Goal: Task Accomplishment & Management: Use online tool/utility

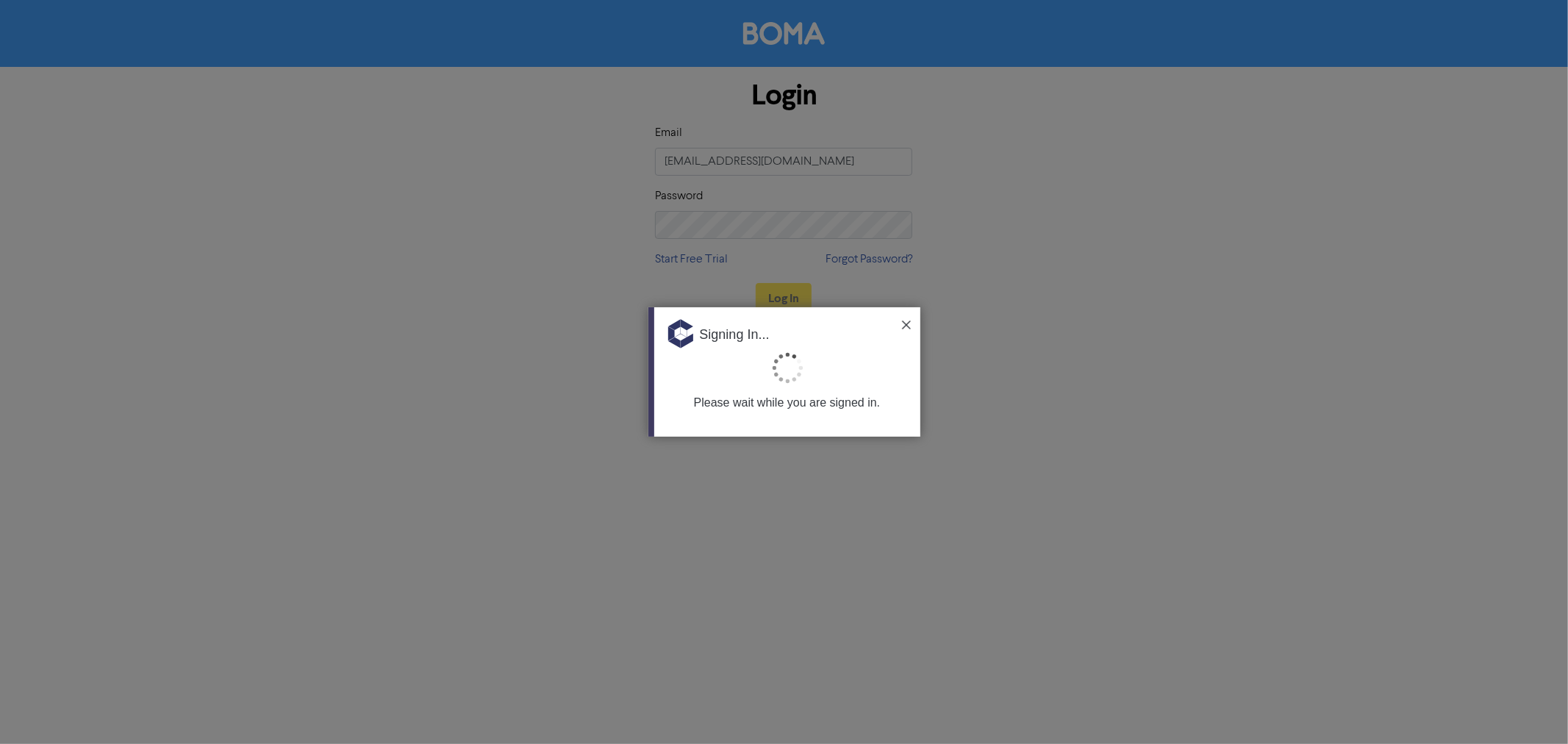
click at [909, 328] on img at bounding box center [906, 325] width 9 height 9
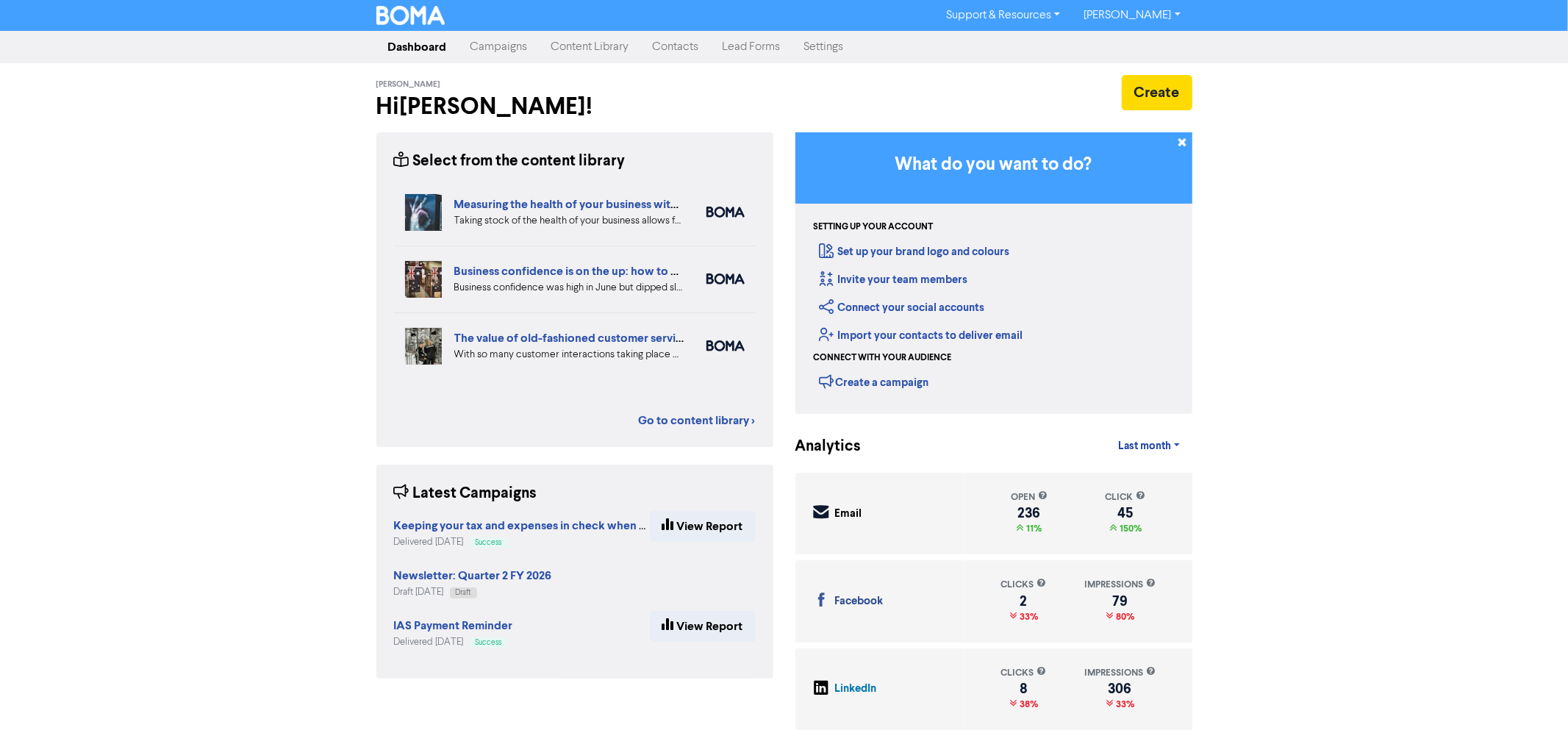
click at [512, 56] on link "Campaigns" at bounding box center [499, 47] width 81 height 30
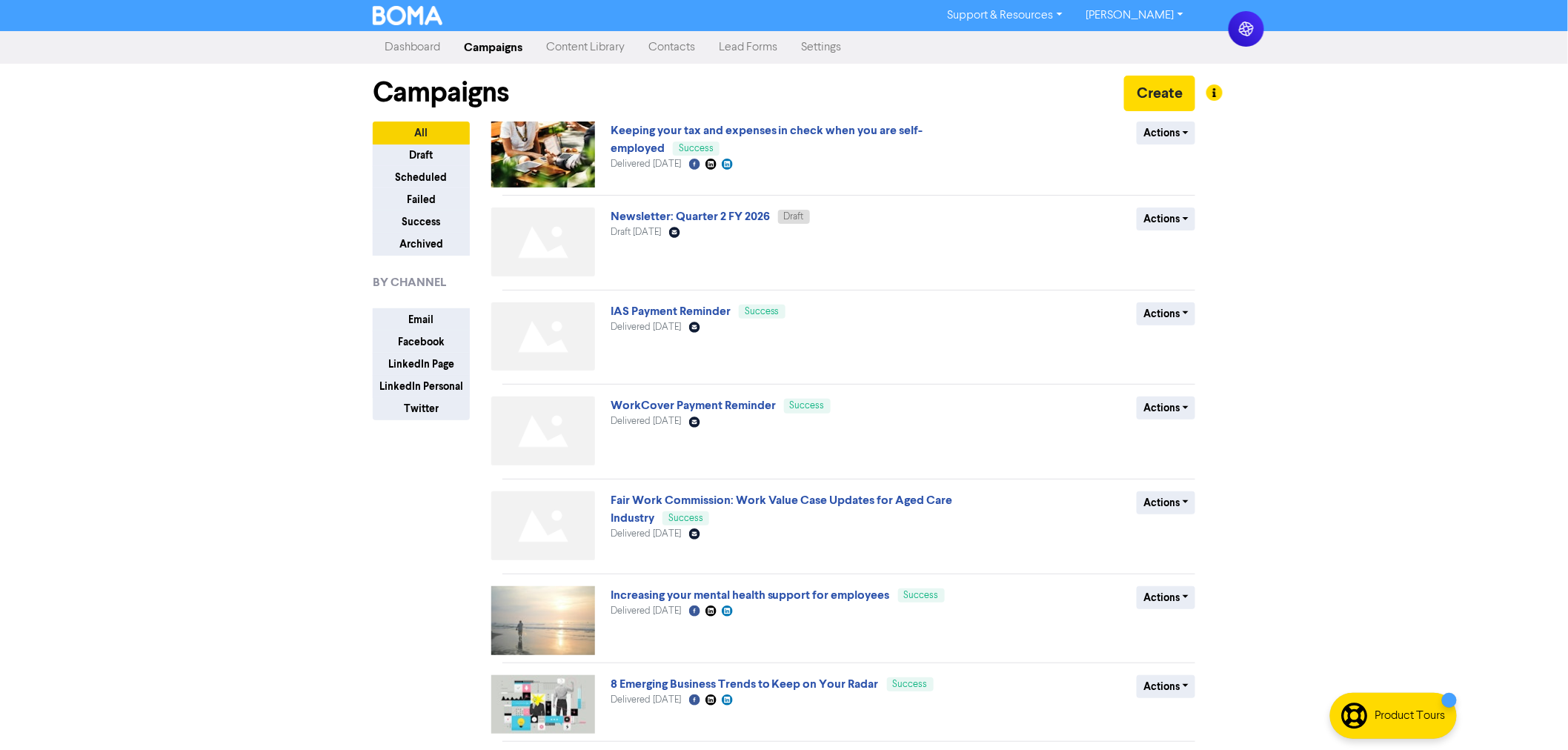
click at [402, 47] on link "Dashboard" at bounding box center [413, 47] width 80 height 30
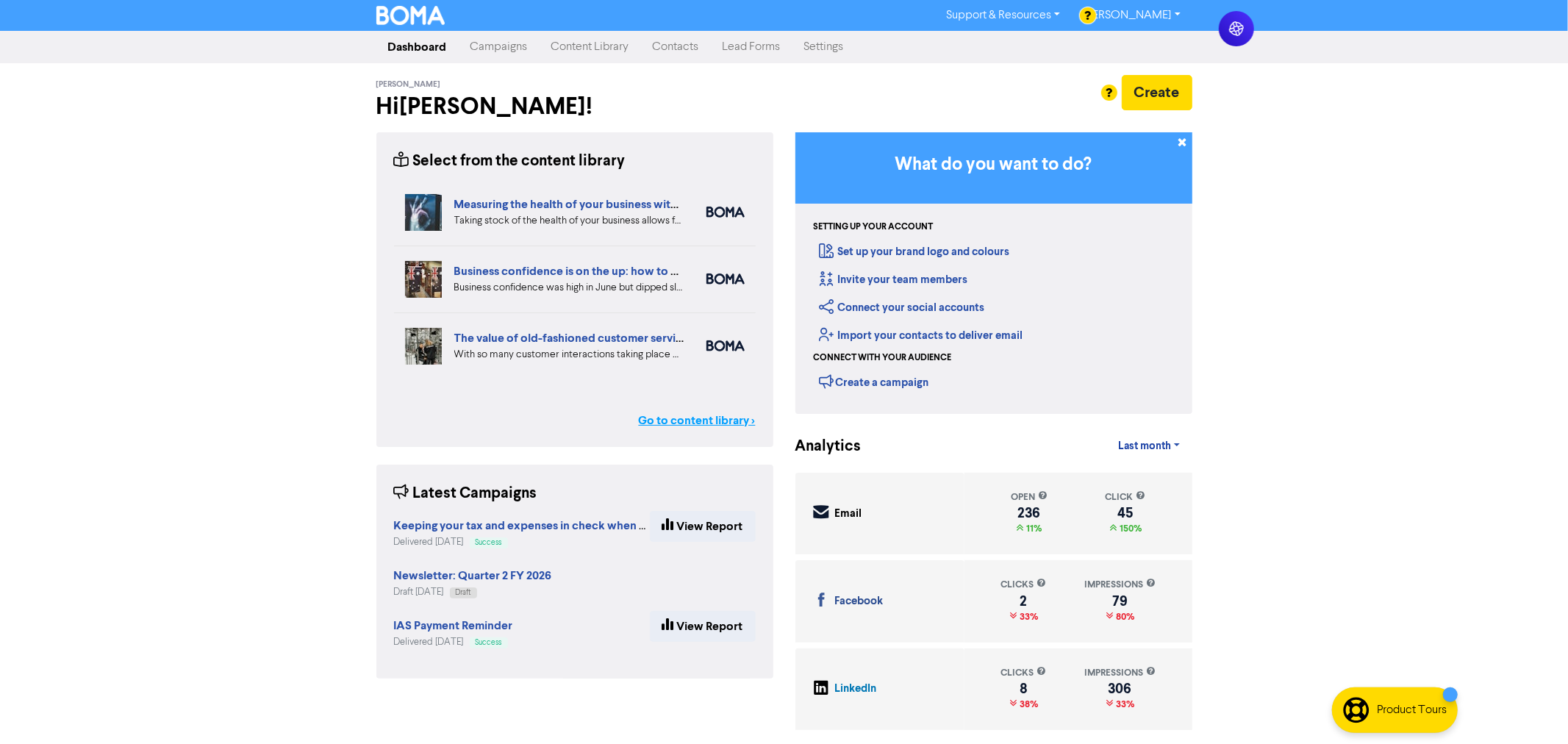
click at [687, 425] on link "Go to content library >" at bounding box center [697, 421] width 117 height 18
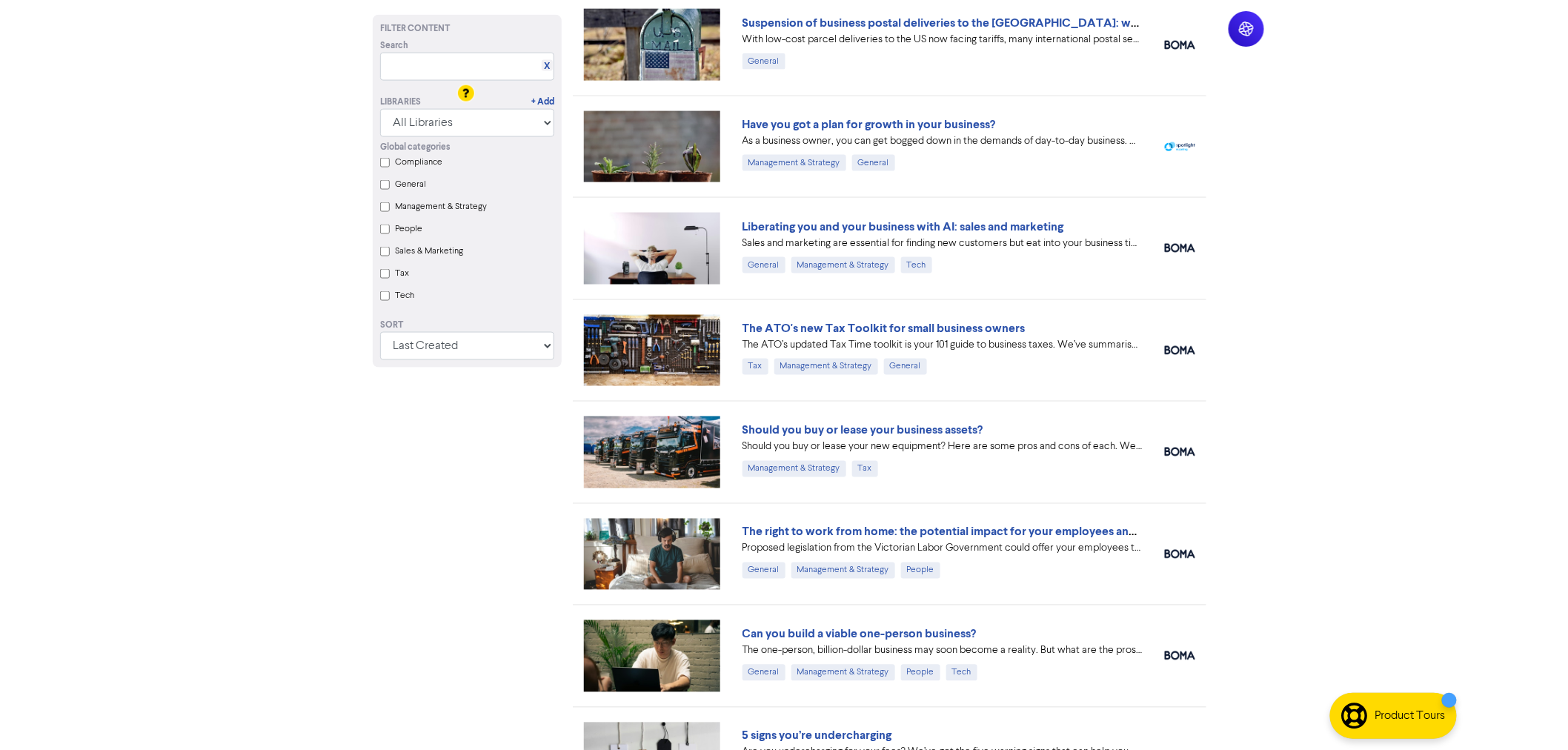
scroll to position [988, 0]
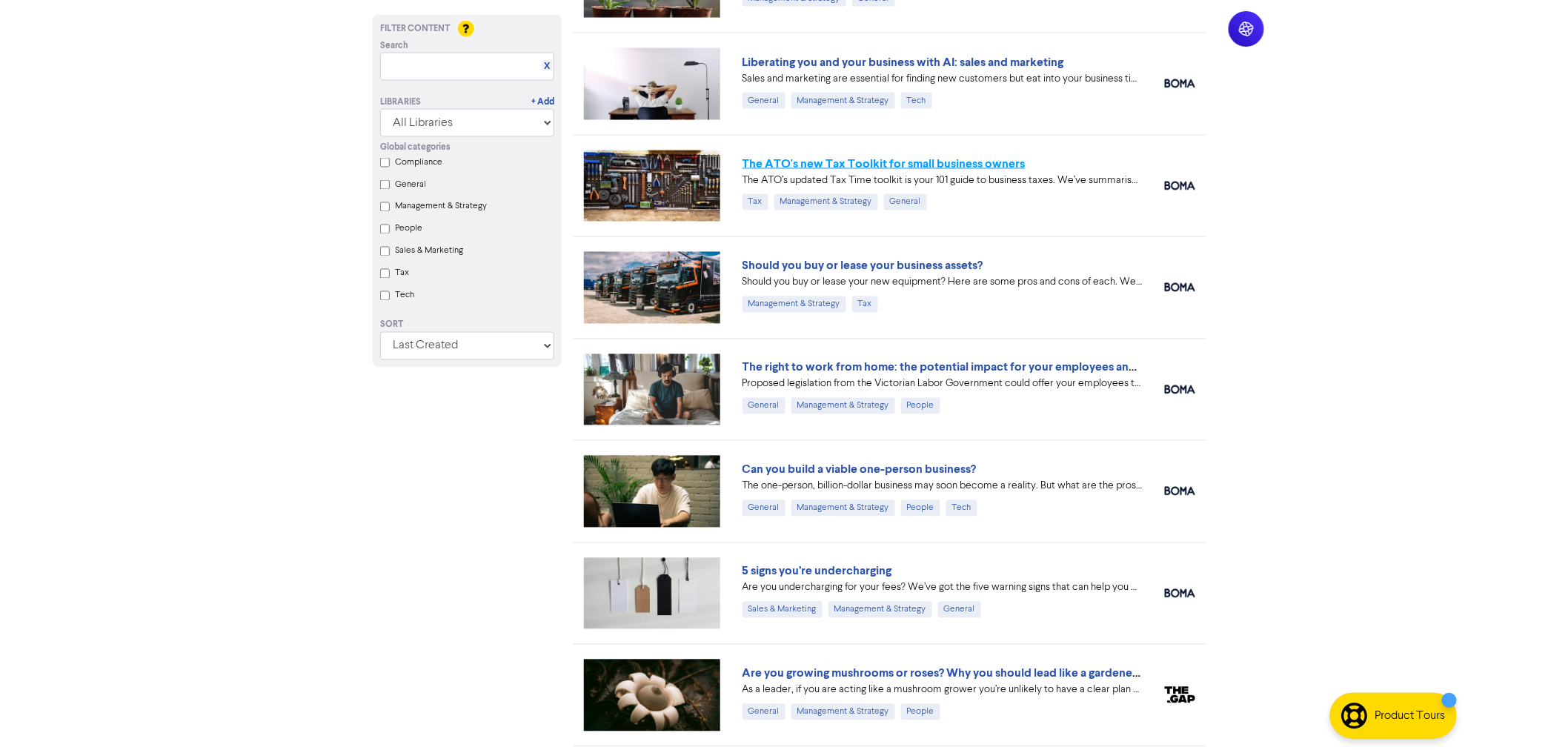
click at [787, 166] on link "The ATO's new Tax Toolkit for small business owners" at bounding box center [884, 164] width 283 height 14
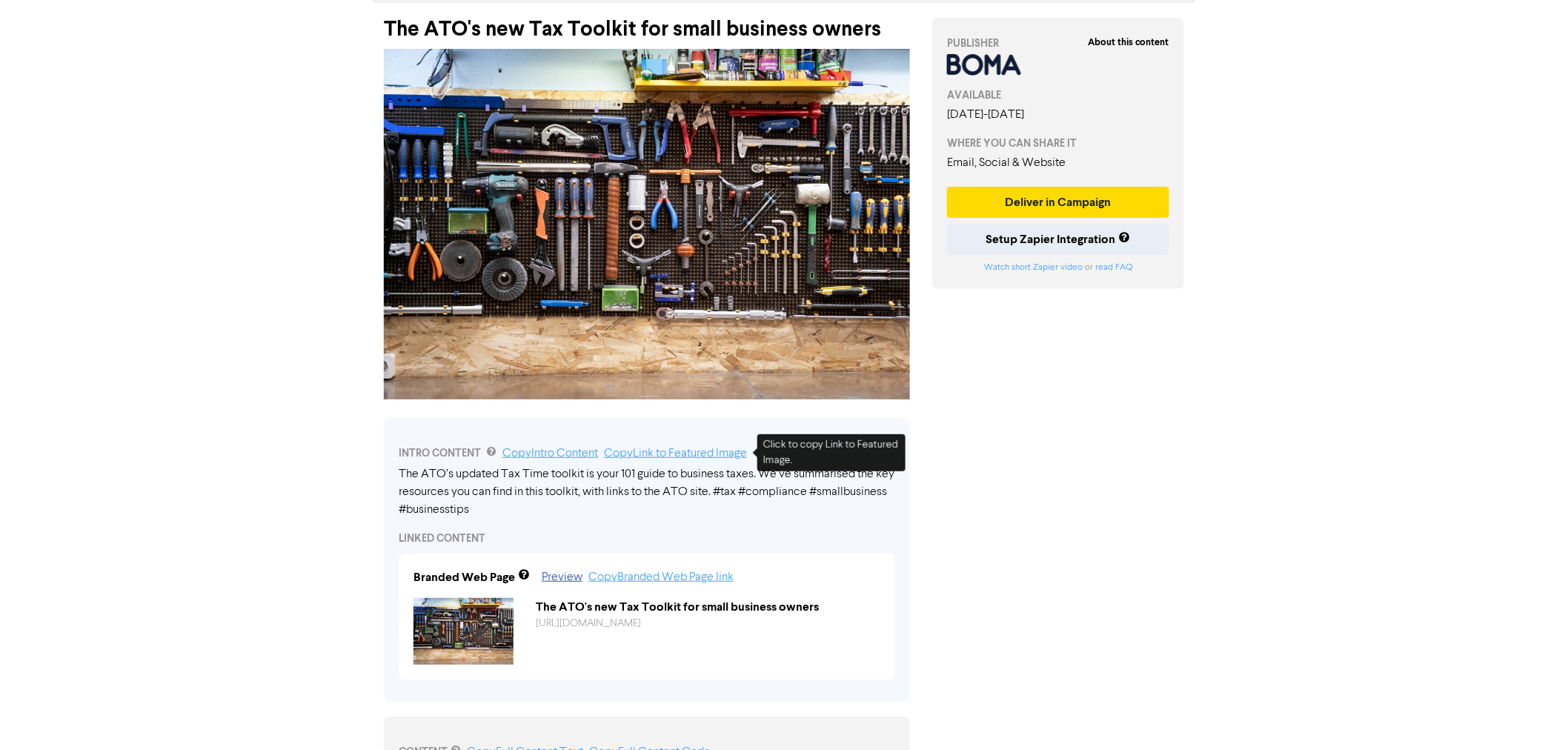
scroll to position [165, 0]
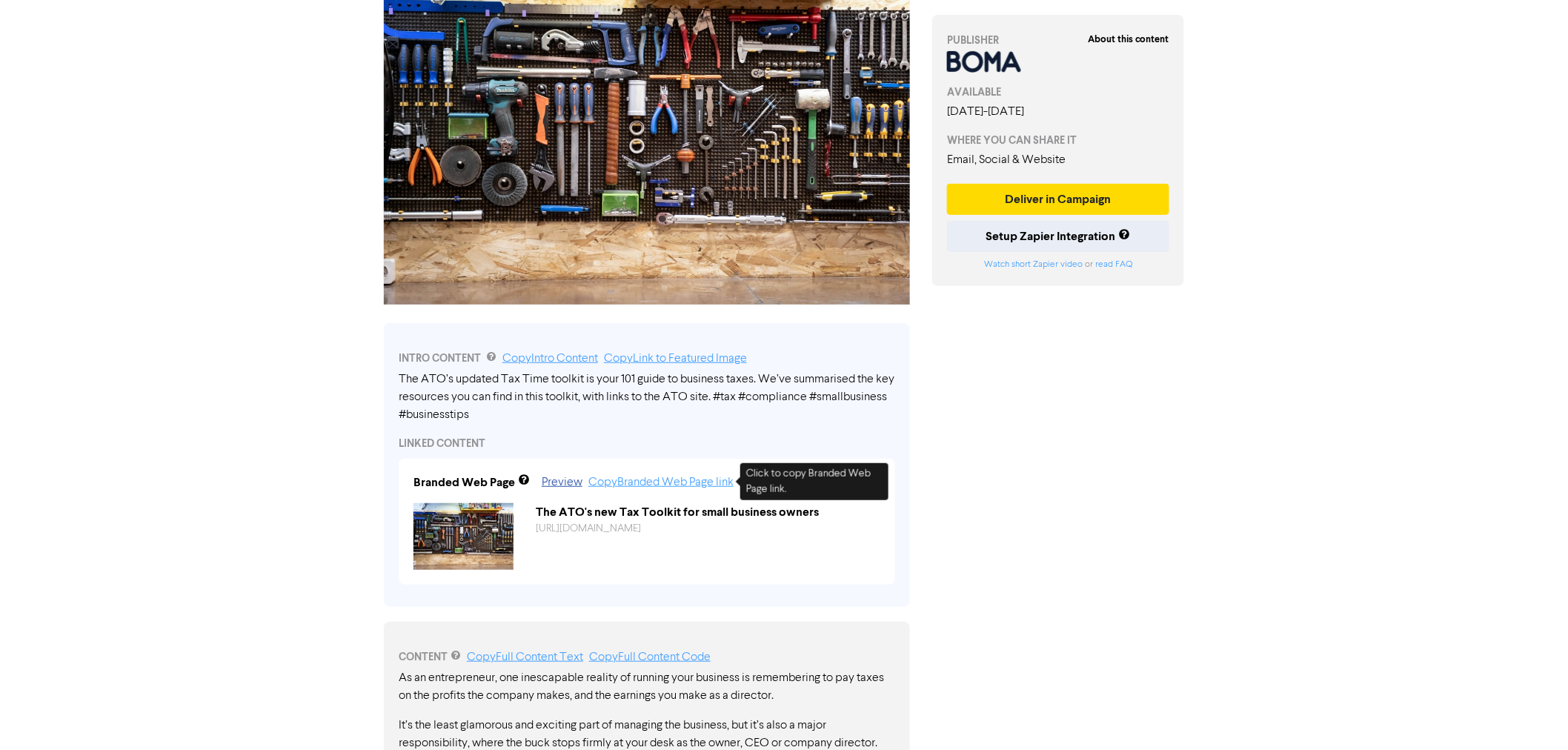
click at [618, 480] on link "Copy Branded Web Page link" at bounding box center [661, 482] width 145 height 12
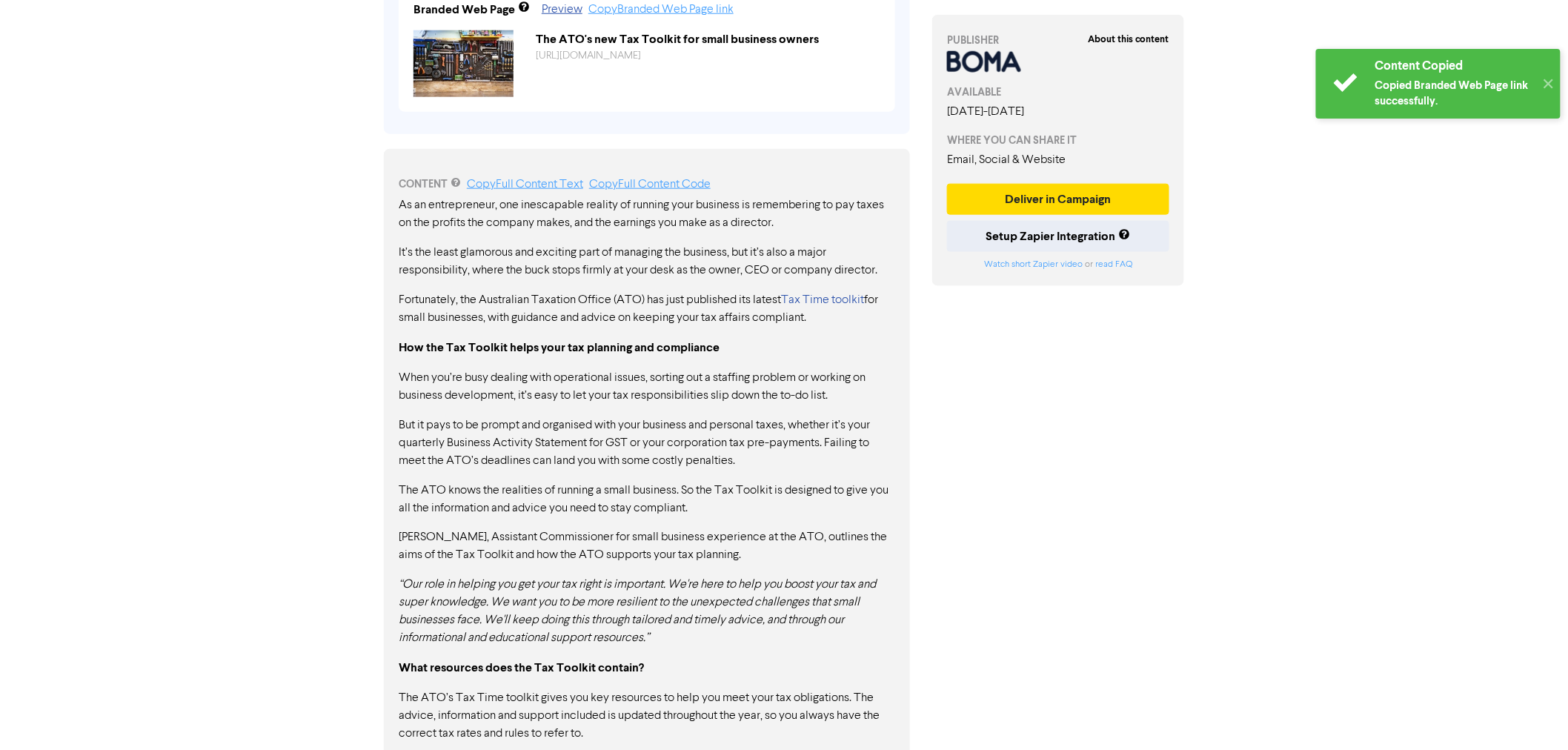
scroll to position [290, 0]
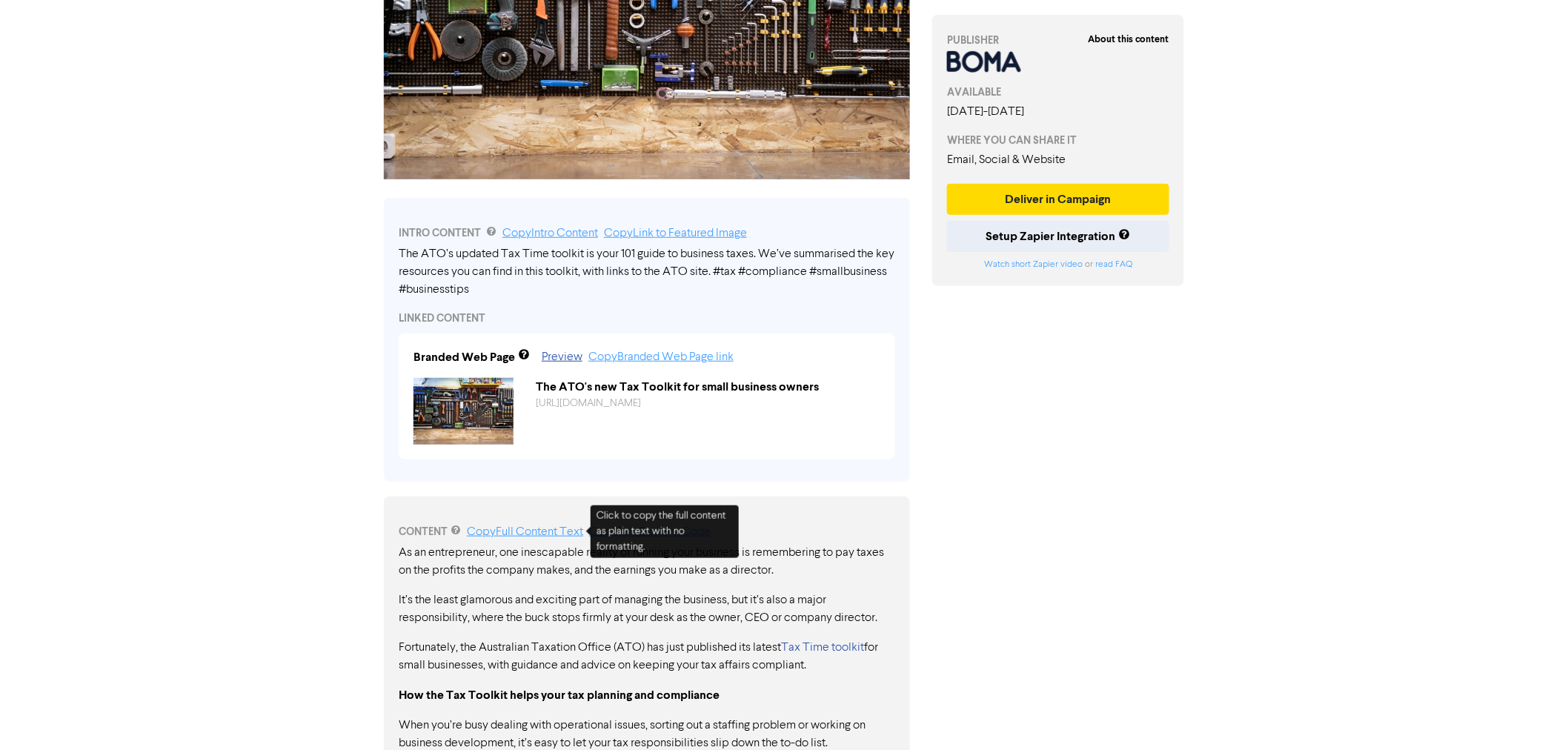
click at [542, 537] on link "Copy Full Content Text" at bounding box center [525, 532] width 116 height 12
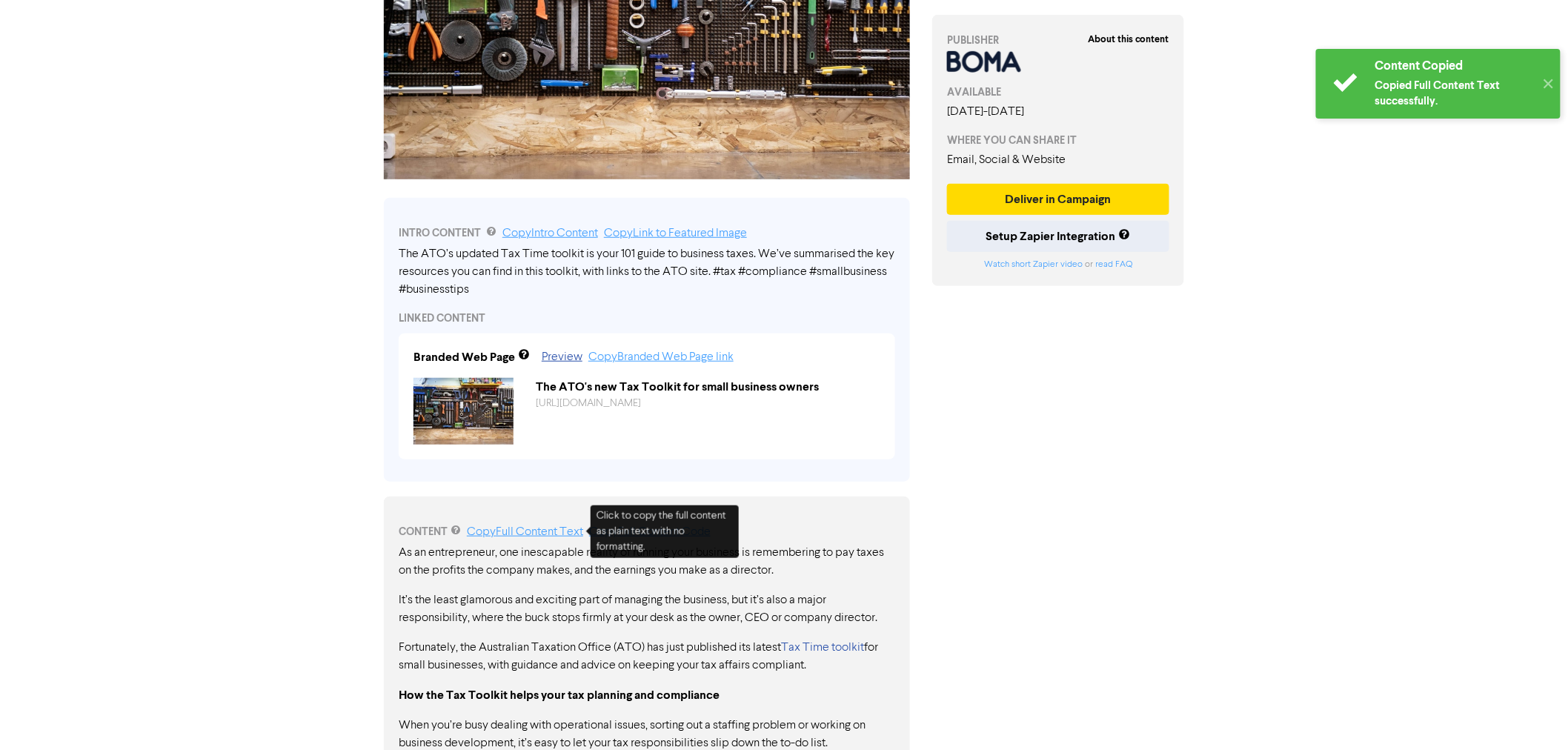
click at [556, 531] on link "Copy Full Content Text" at bounding box center [525, 532] width 116 height 12
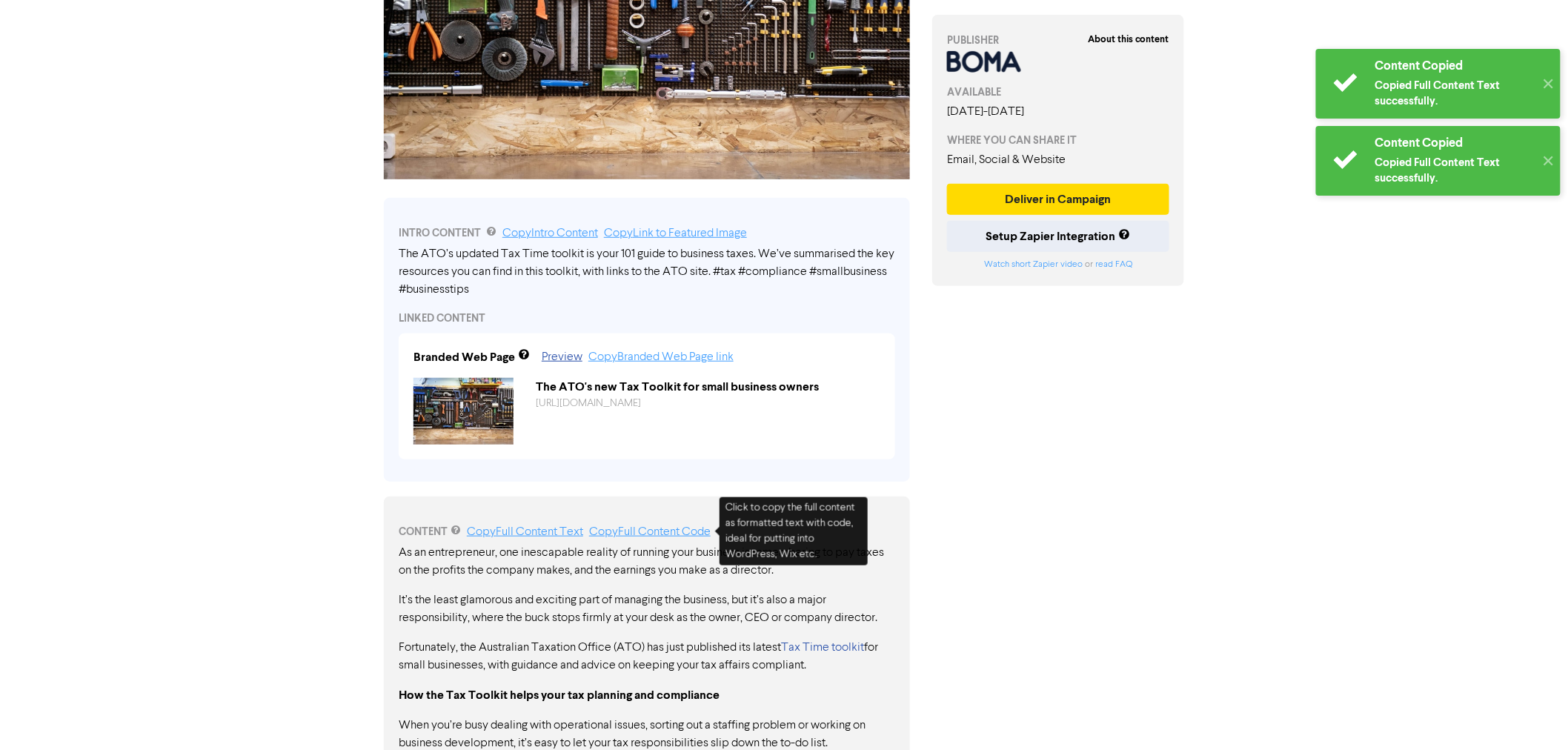
click at [659, 526] on link "Copy Full Content Code" at bounding box center [650, 532] width 121 height 12
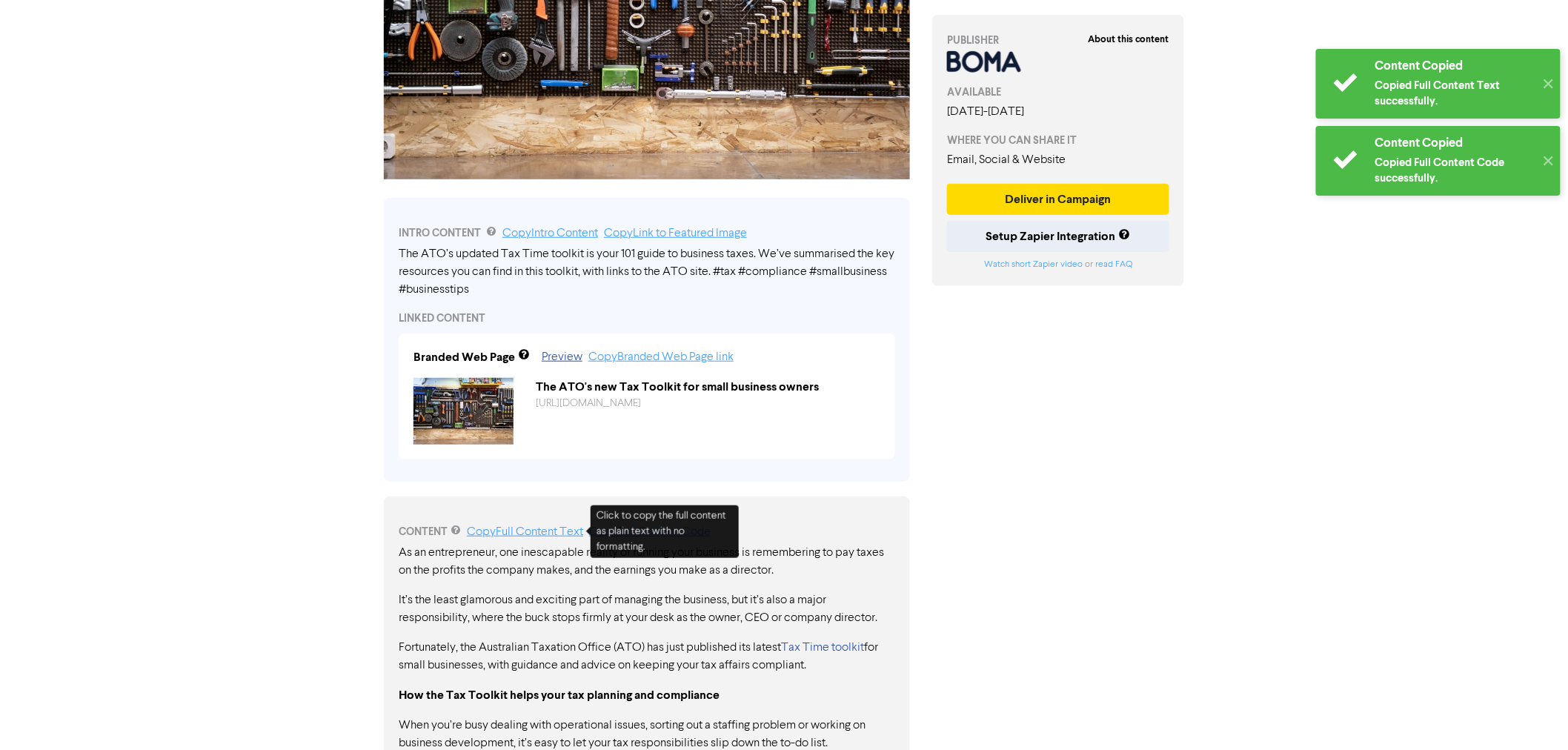
click at [554, 534] on link "Copy Full Content Text" at bounding box center [525, 532] width 116 height 12
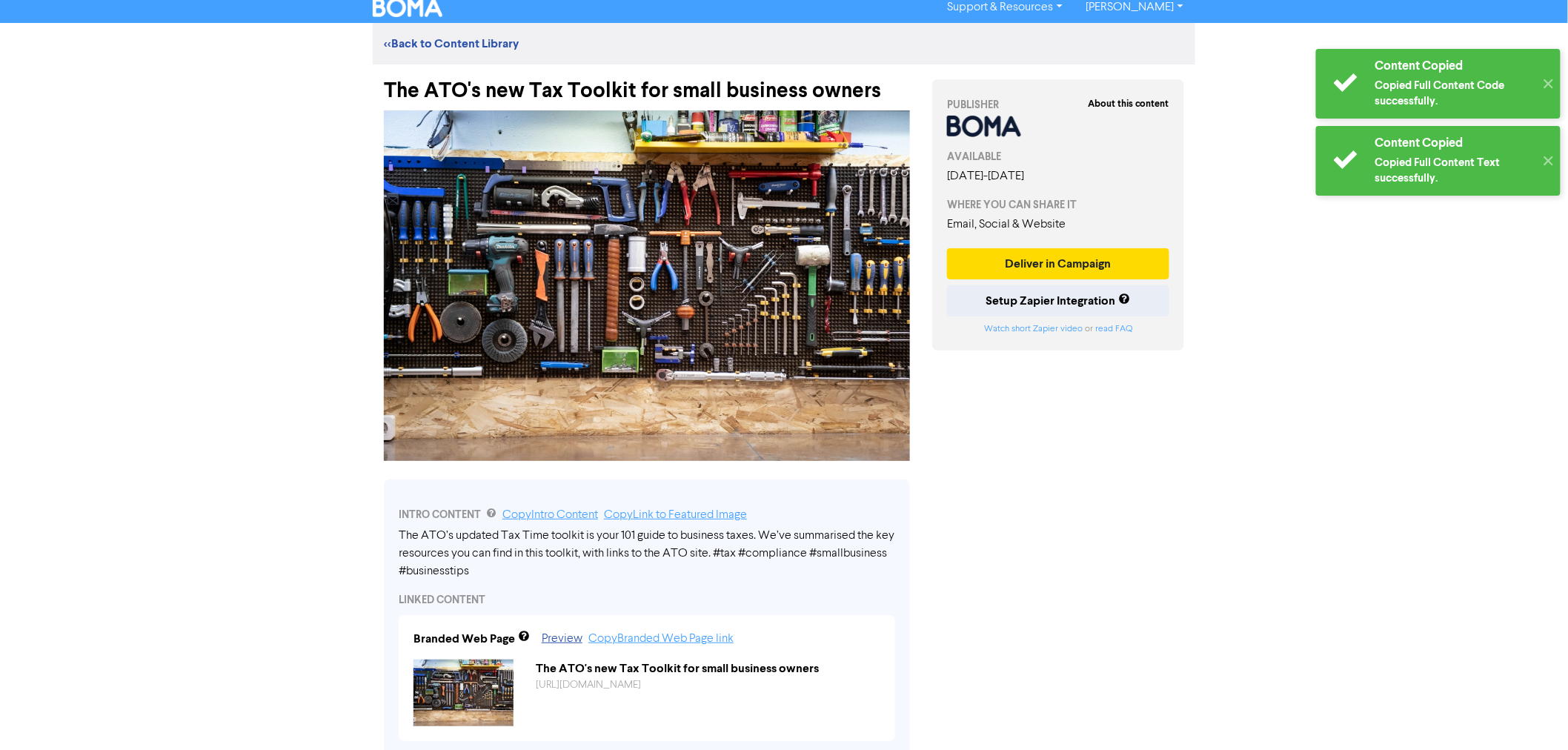
scroll to position [0, 0]
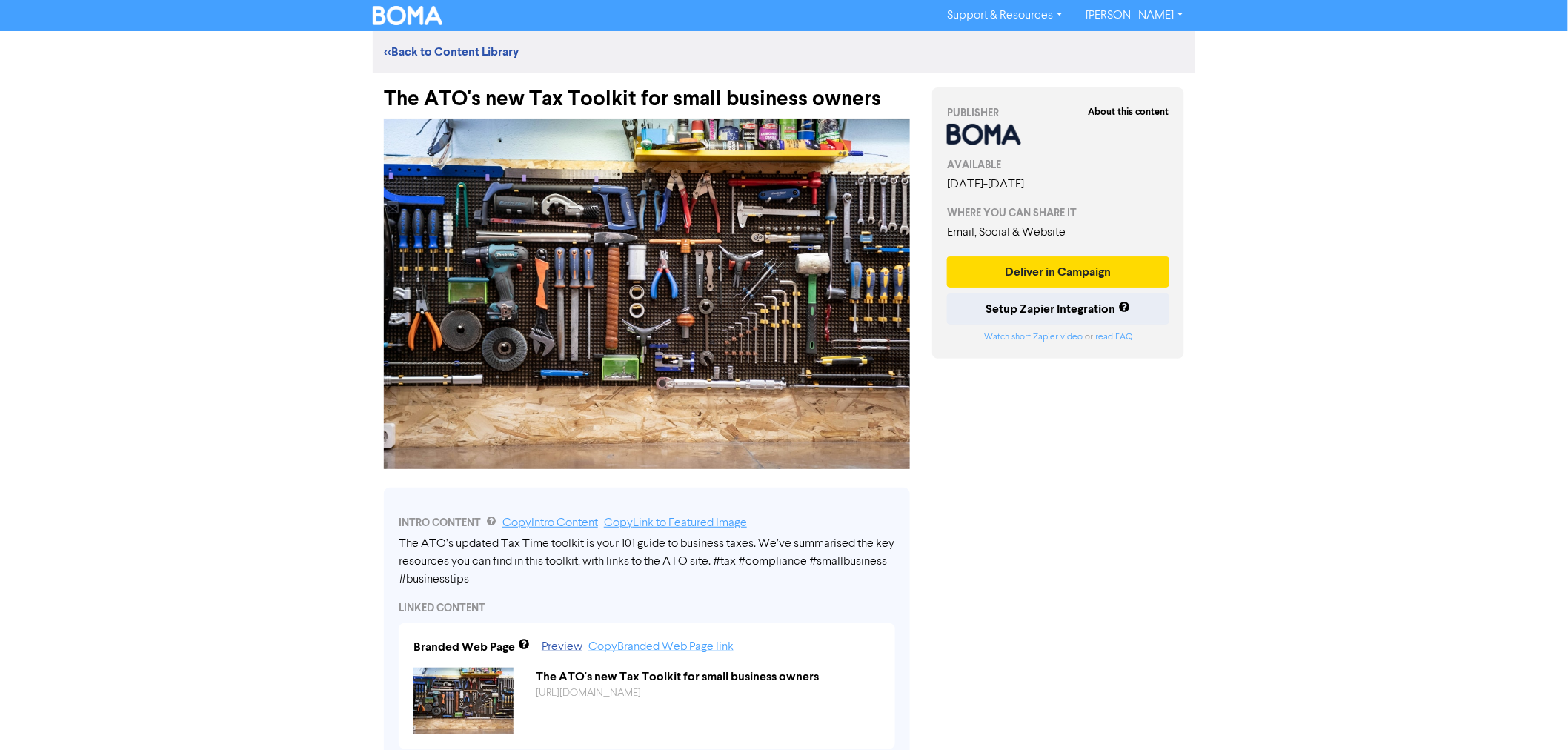
click at [410, 10] on img at bounding box center [407, 15] width 70 height 19
click at [534, 92] on div "The ATO's new Tax Toolkit for small business owners" at bounding box center [646, 91] width 526 height 39
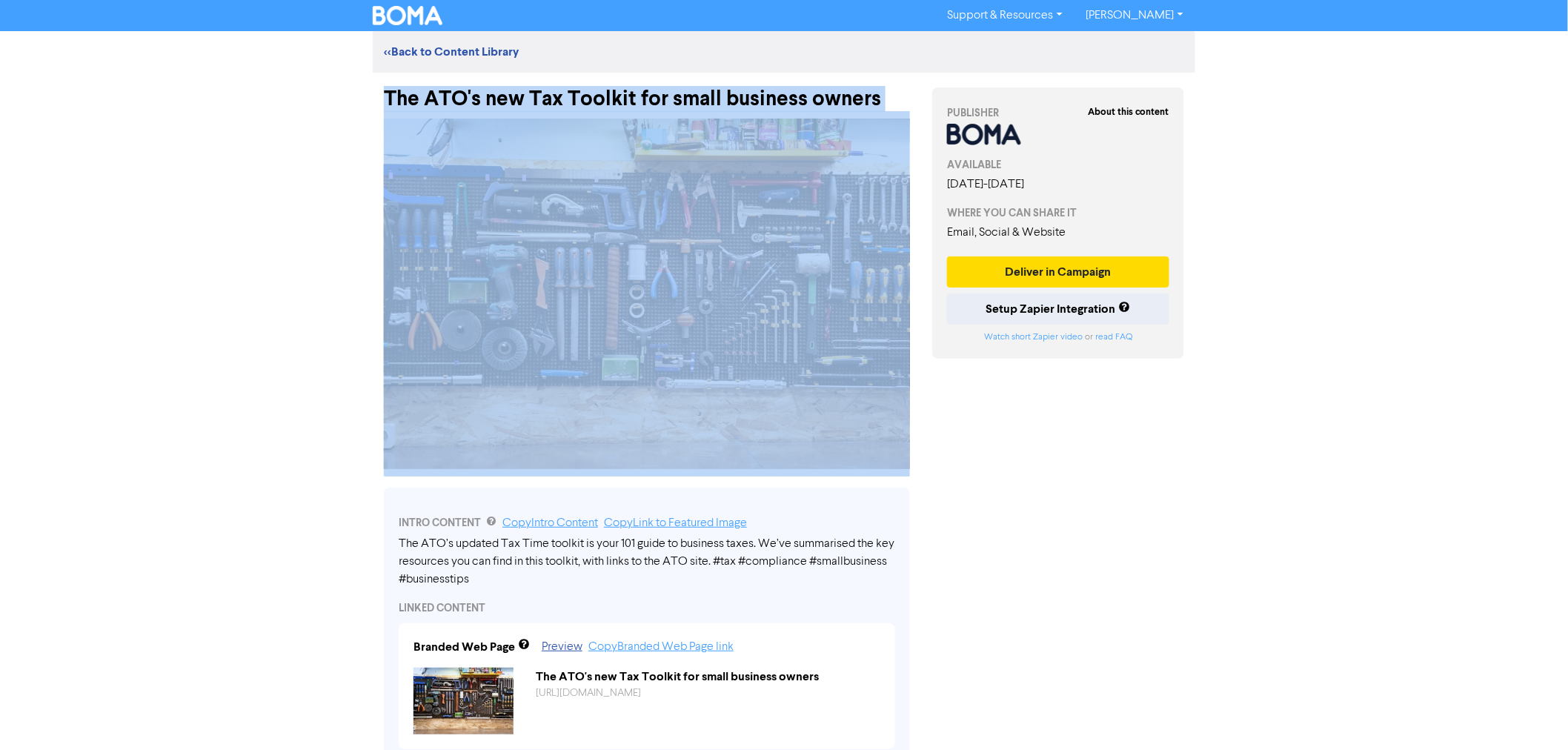
click at [534, 92] on div "The ATO's new Tax Toolkit for small business owners" at bounding box center [646, 91] width 526 height 39
copy div "The ATO's new Tax Toolkit for small business owners"
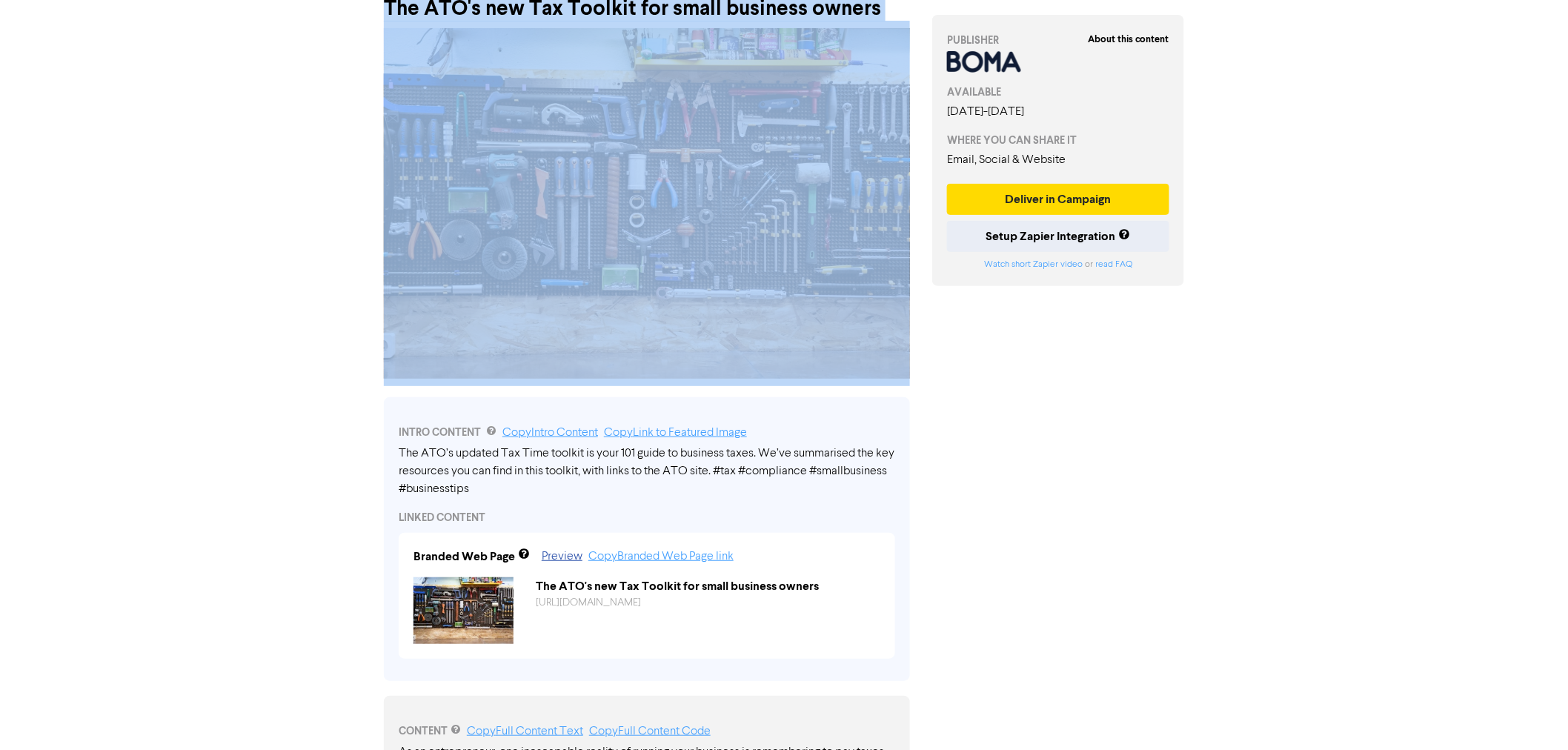
scroll to position [165, 0]
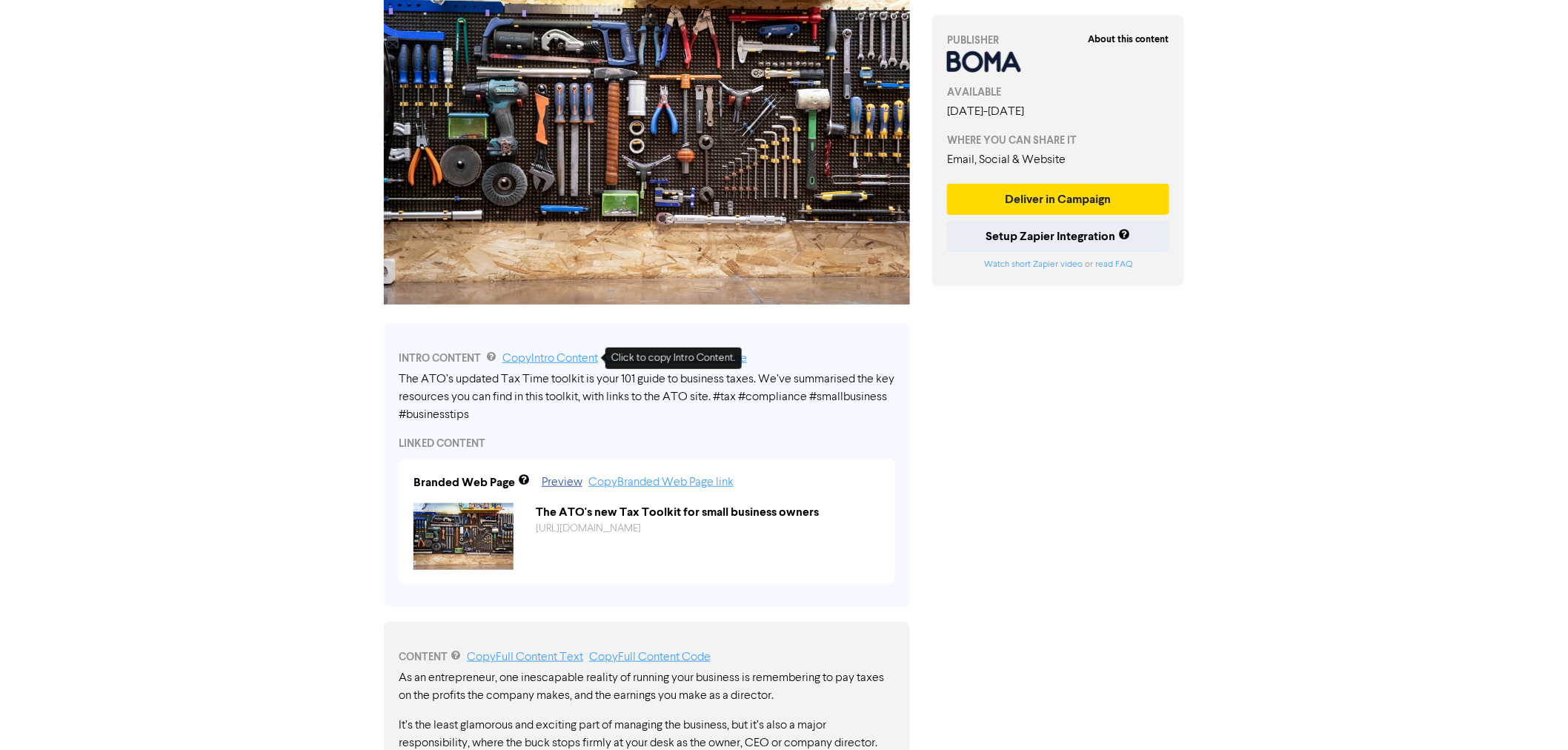
click at [541, 353] on link "Copy Intro Content" at bounding box center [550, 359] width 96 height 12
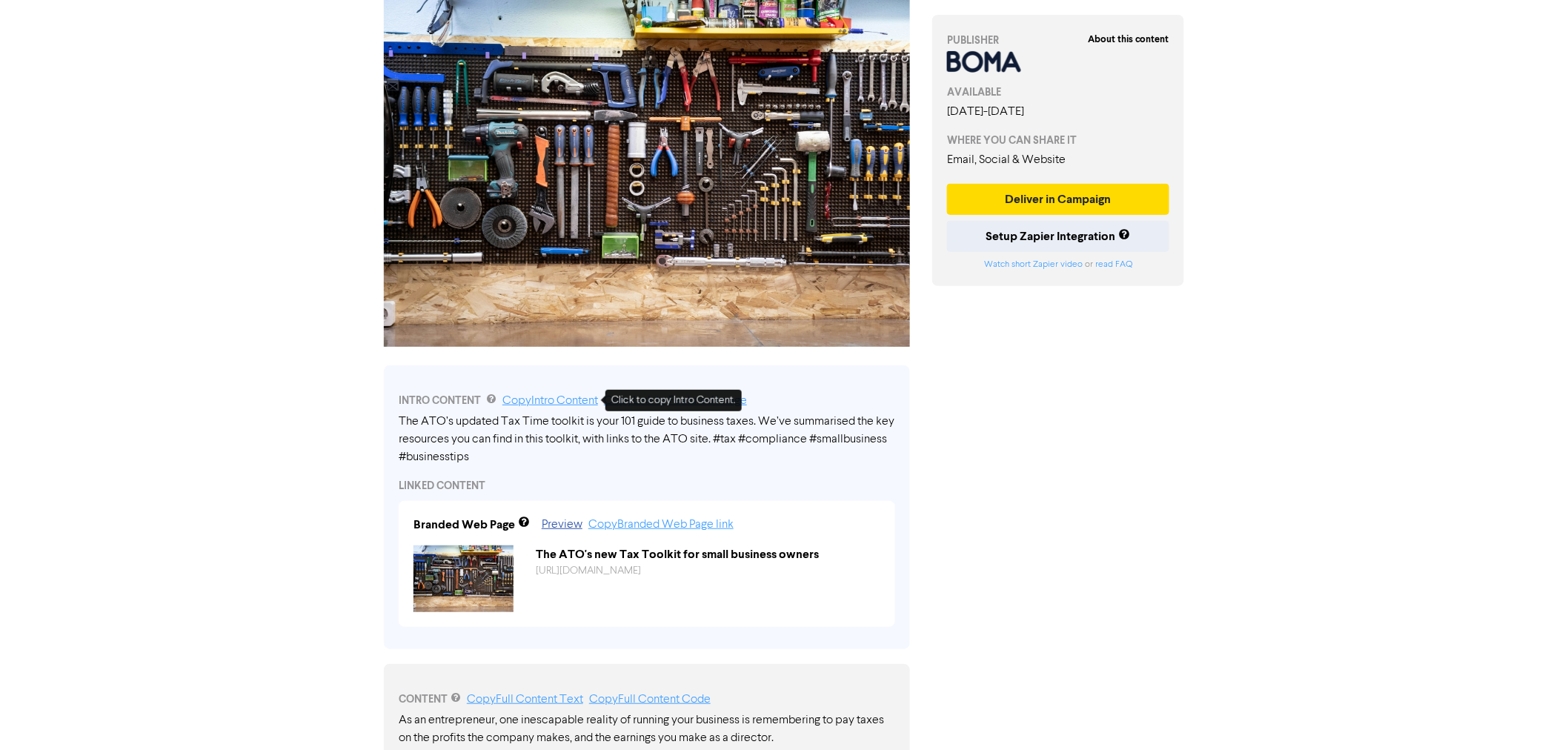
scroll to position [0, 0]
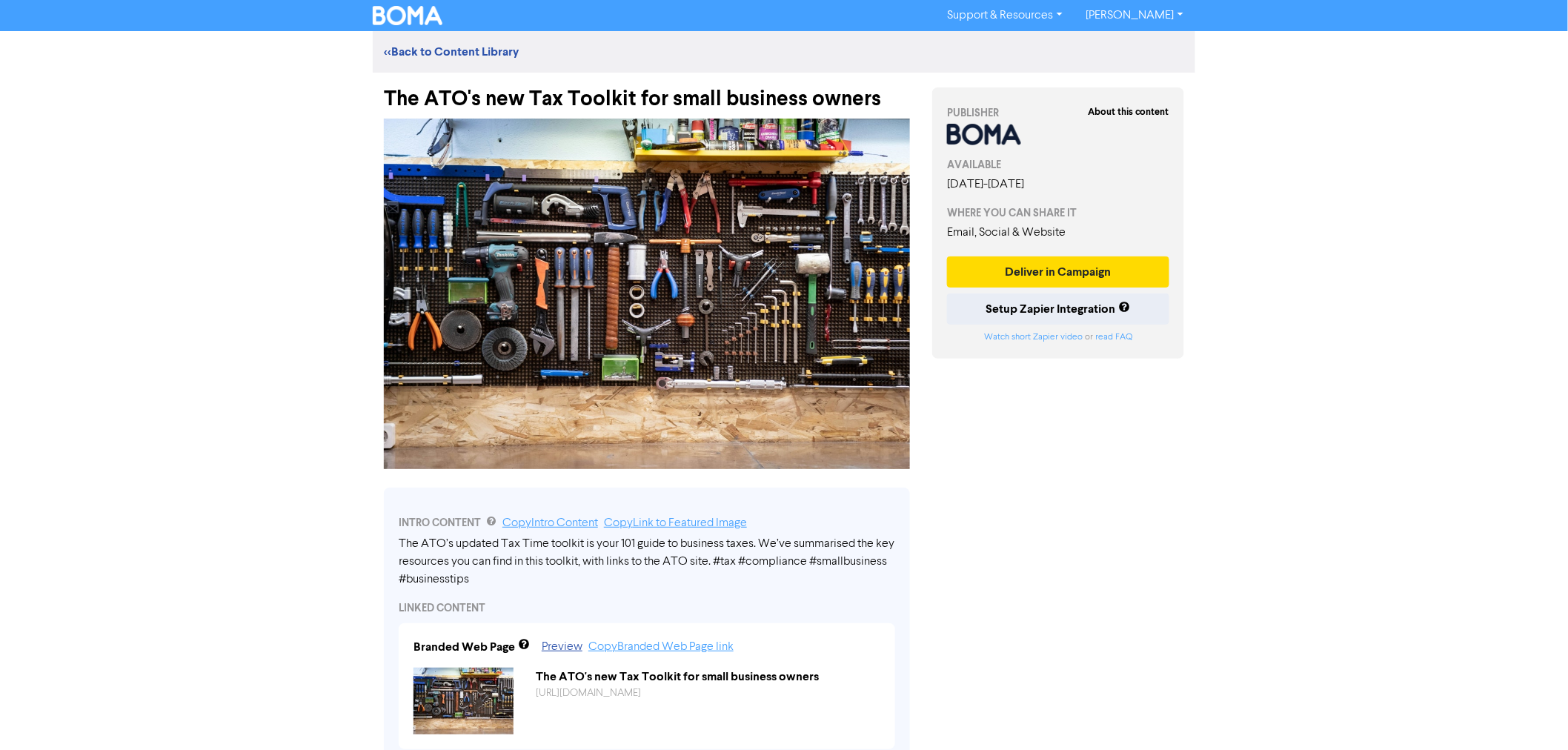
click at [544, 83] on div "The ATO's new Tax Toolkit for small business owners" at bounding box center [646, 91] width 526 height 39
click at [545, 91] on div "The ATO's new Tax Toolkit for small business owners" at bounding box center [646, 91] width 526 height 39
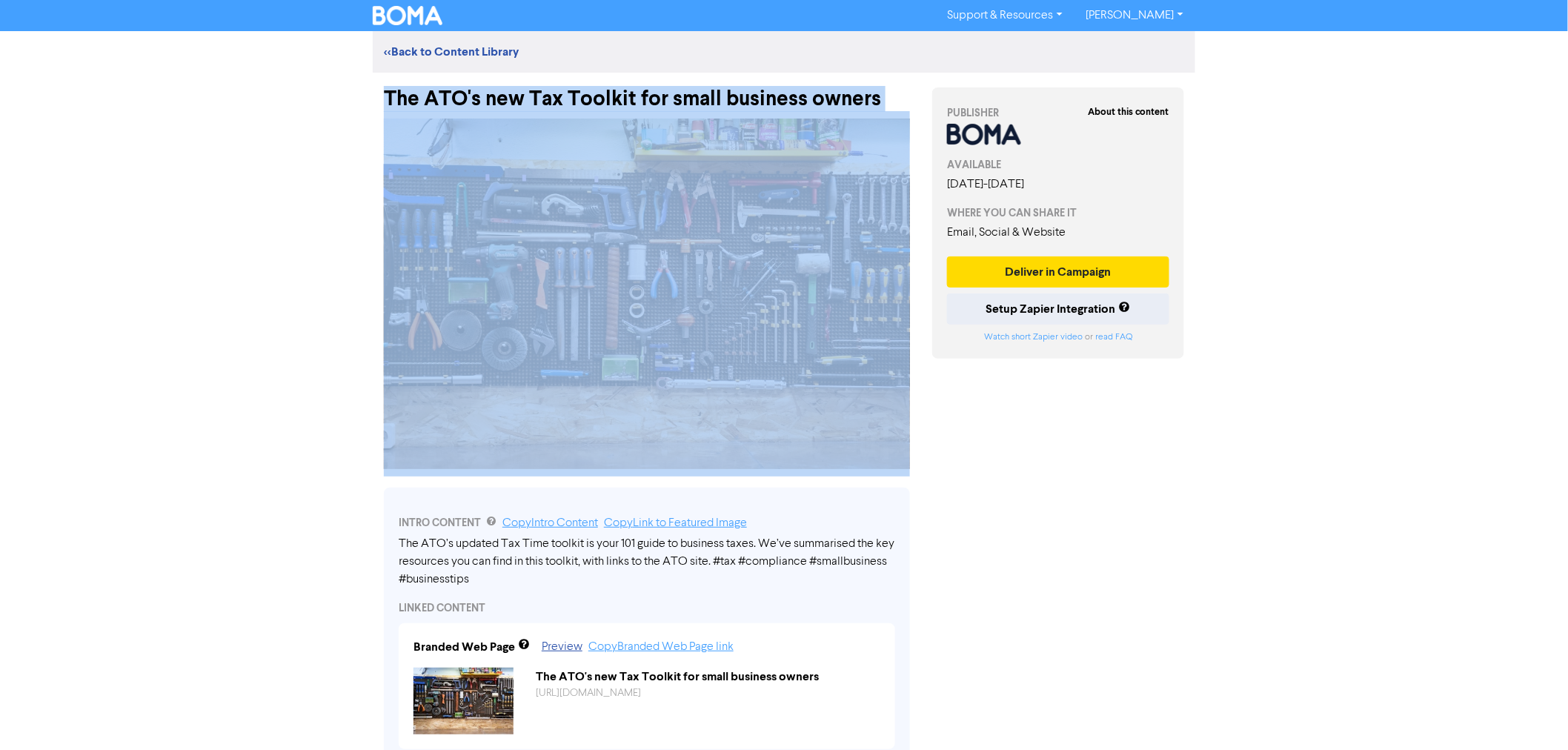
click at [545, 91] on div "The ATO's new Tax Toolkit for small business owners" at bounding box center [646, 91] width 526 height 39
click at [658, 243] on img at bounding box center [646, 293] width 526 height 351
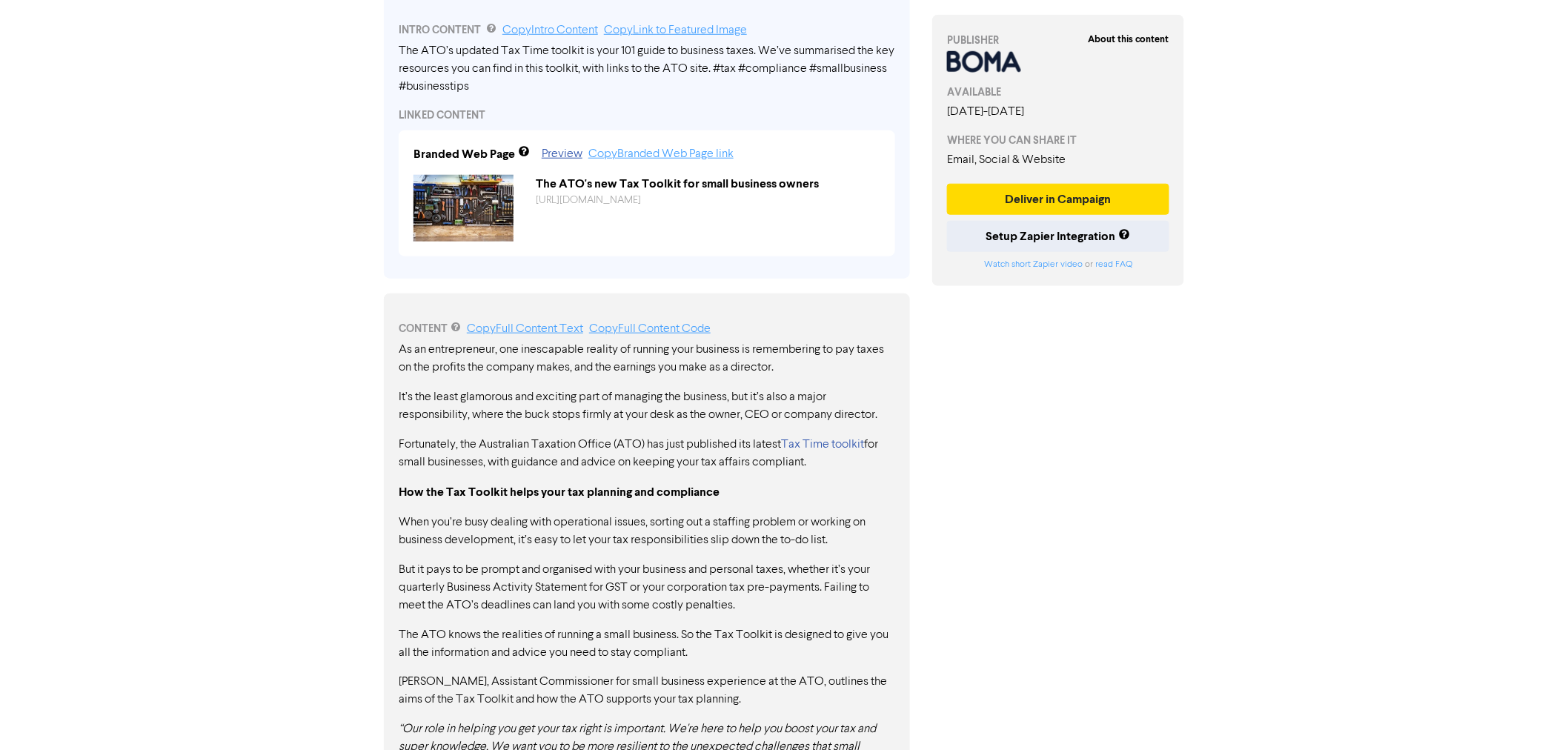
scroll to position [494, 0]
click at [464, 588] on p "But it pays to be prompt and organised with your business and personal taxes, w…" at bounding box center [646, 587] width 496 height 53
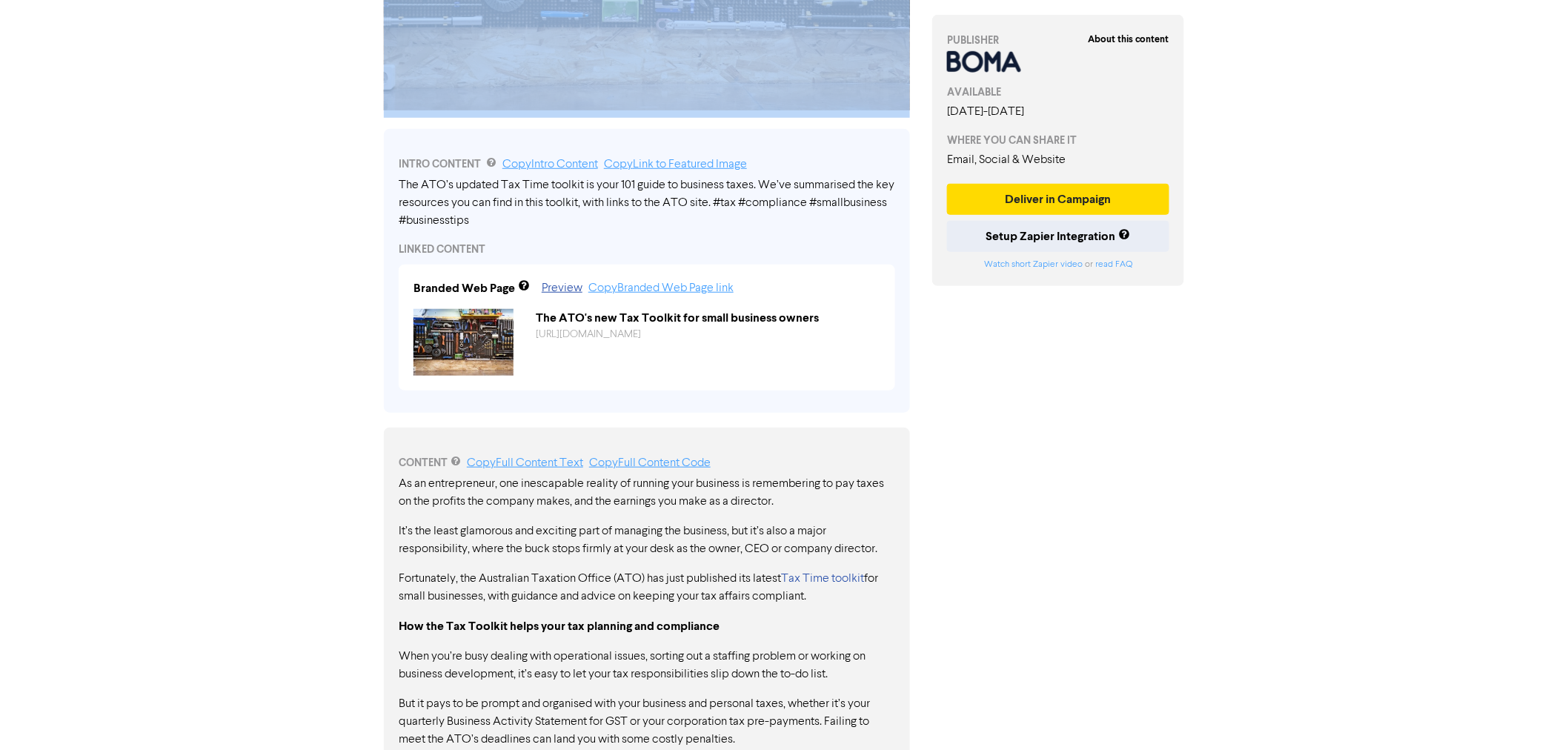
scroll to position [329, 0]
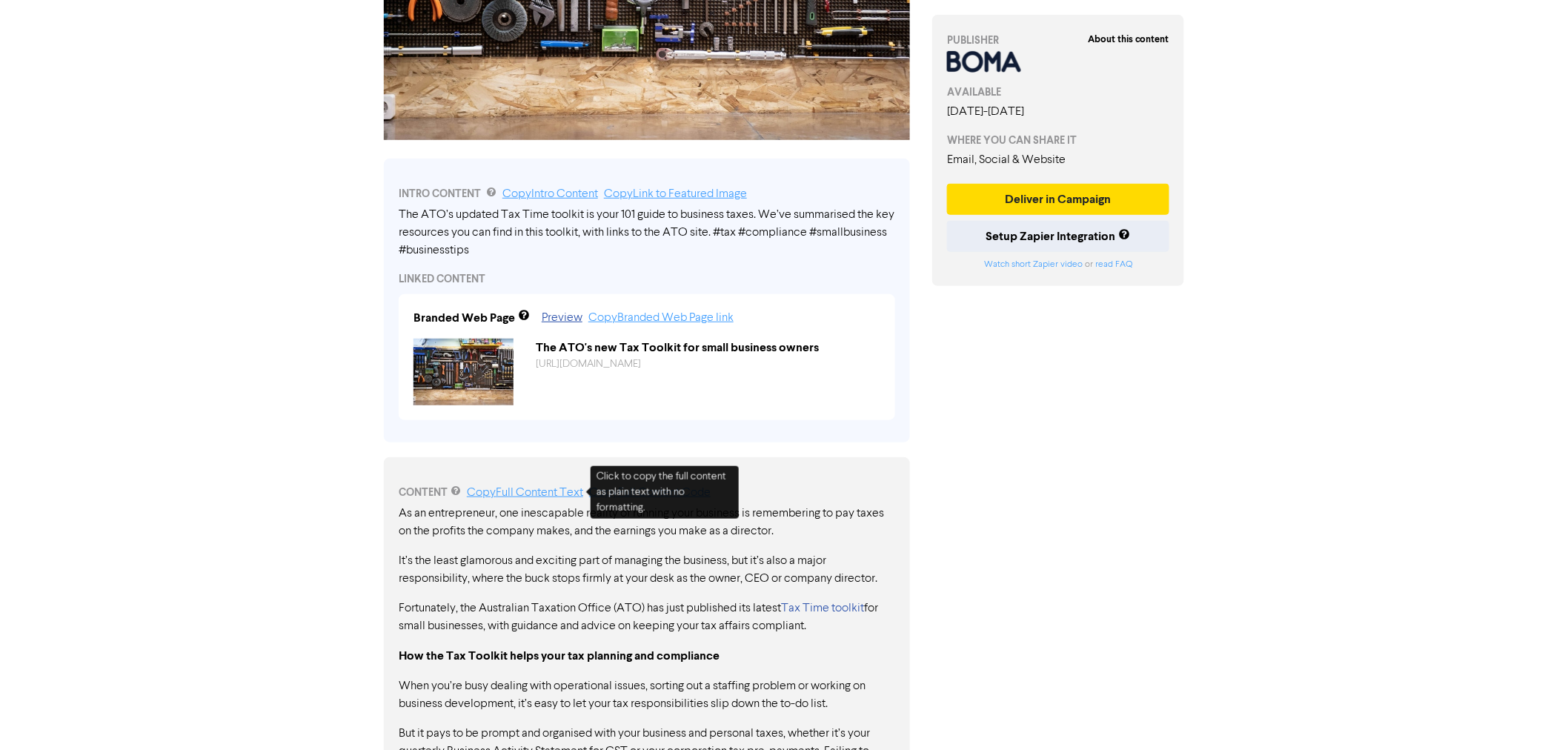
click at [508, 495] on link "Copy Full Content Text" at bounding box center [525, 493] width 116 height 12
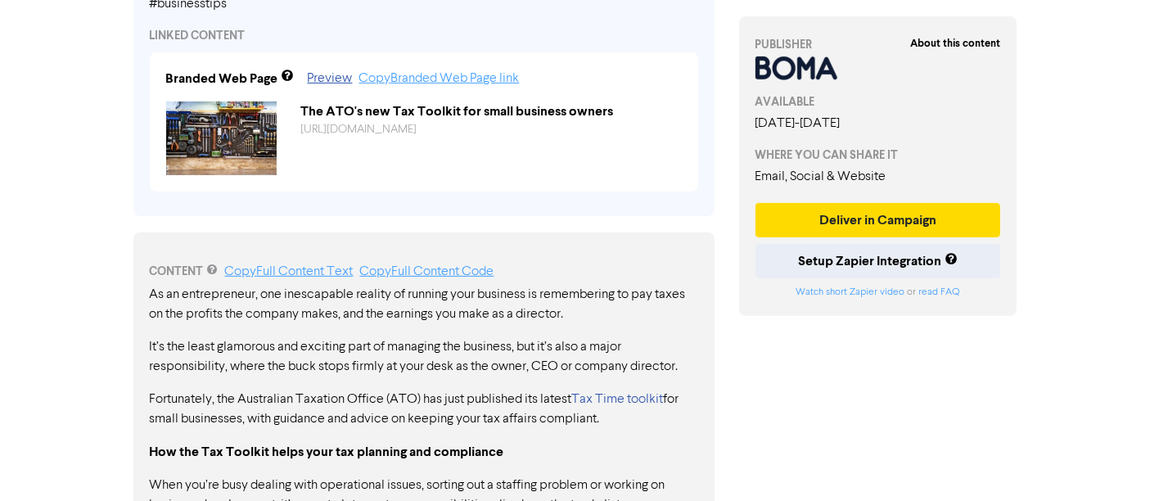
scroll to position [818, 0]
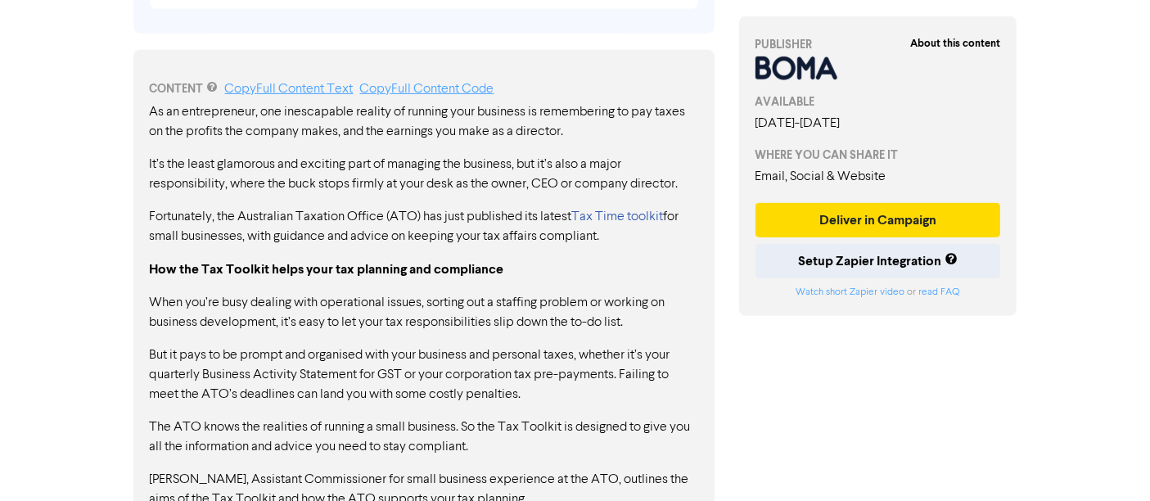
drag, startPoint x: 578, startPoint y: 194, endPoint x: 641, endPoint y: 260, distance: 91.5
drag, startPoint x: 575, startPoint y: 218, endPoint x: 577, endPoint y: 258, distance: 40.2
drag, startPoint x: 570, startPoint y: 201, endPoint x: 597, endPoint y: 223, distance: 34.4
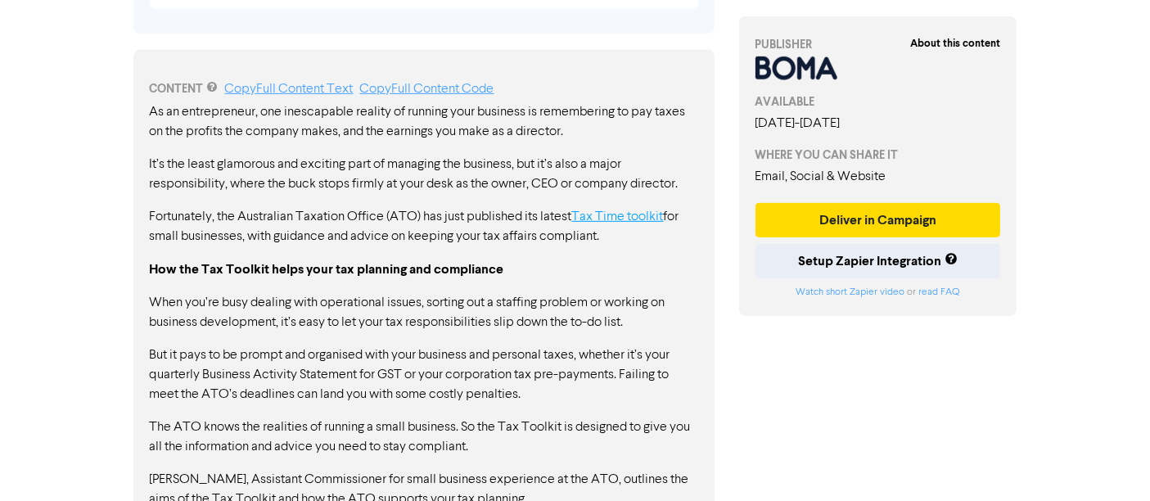
drag, startPoint x: 521, startPoint y: 216, endPoint x: 625, endPoint y: 214, distance: 104.8
click at [625, 214] on p "Fortunately, the Australian Taxation Office (ATO) has just published its latest…" at bounding box center [424, 226] width 548 height 39
drag, startPoint x: 495, startPoint y: 218, endPoint x: 587, endPoint y: 197, distance: 93.9
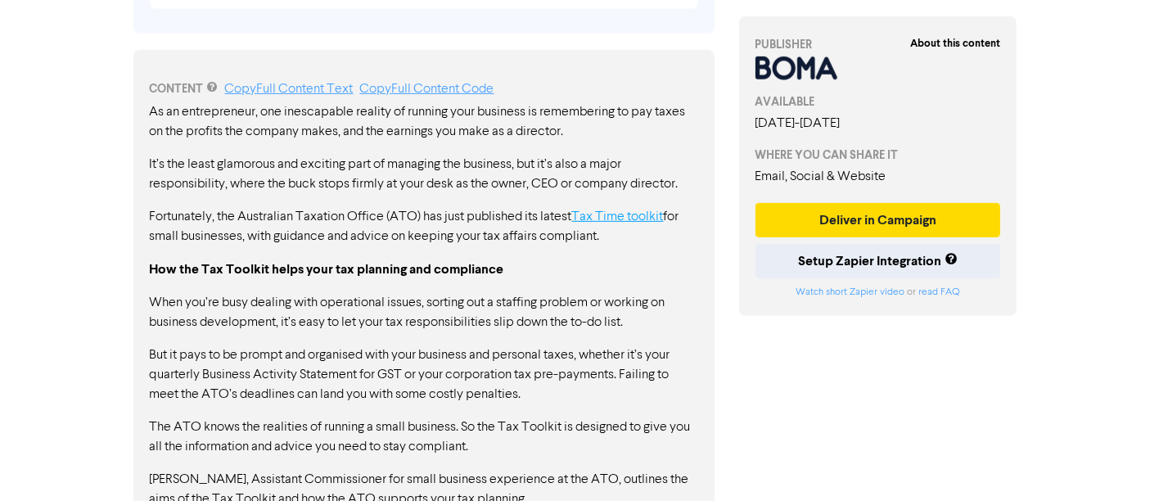
click at [636, 215] on link "Tax Time toolkit" at bounding box center [618, 216] width 92 height 13
click at [600, 223] on link "Tax Time toolkit" at bounding box center [618, 216] width 92 height 13
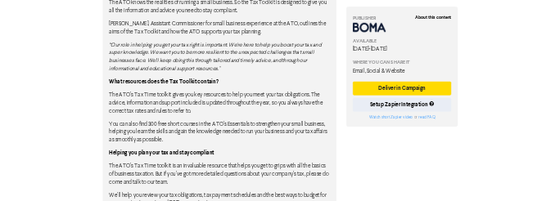
scroll to position [1281, 0]
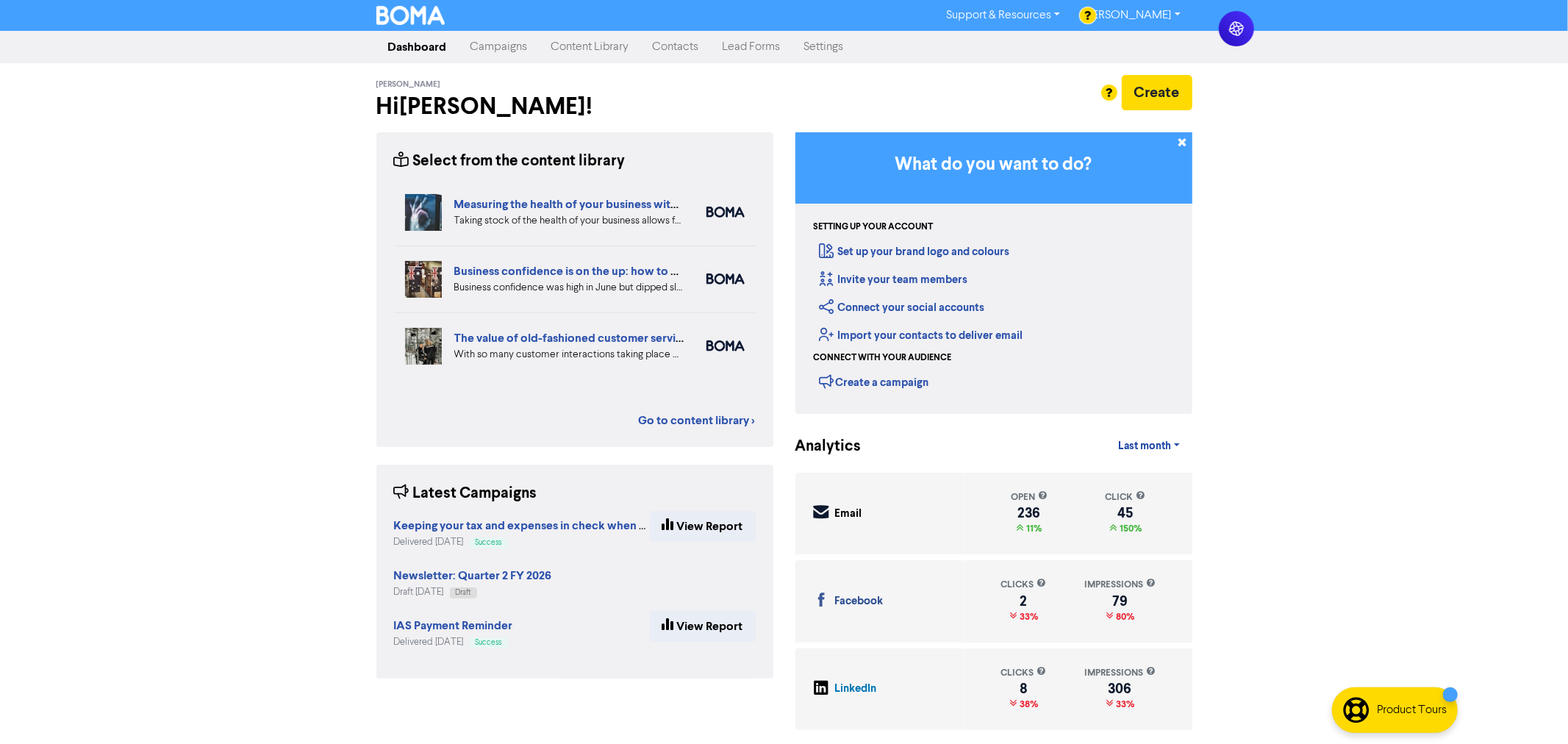
click at [516, 45] on link "Campaigns" at bounding box center [499, 47] width 81 height 30
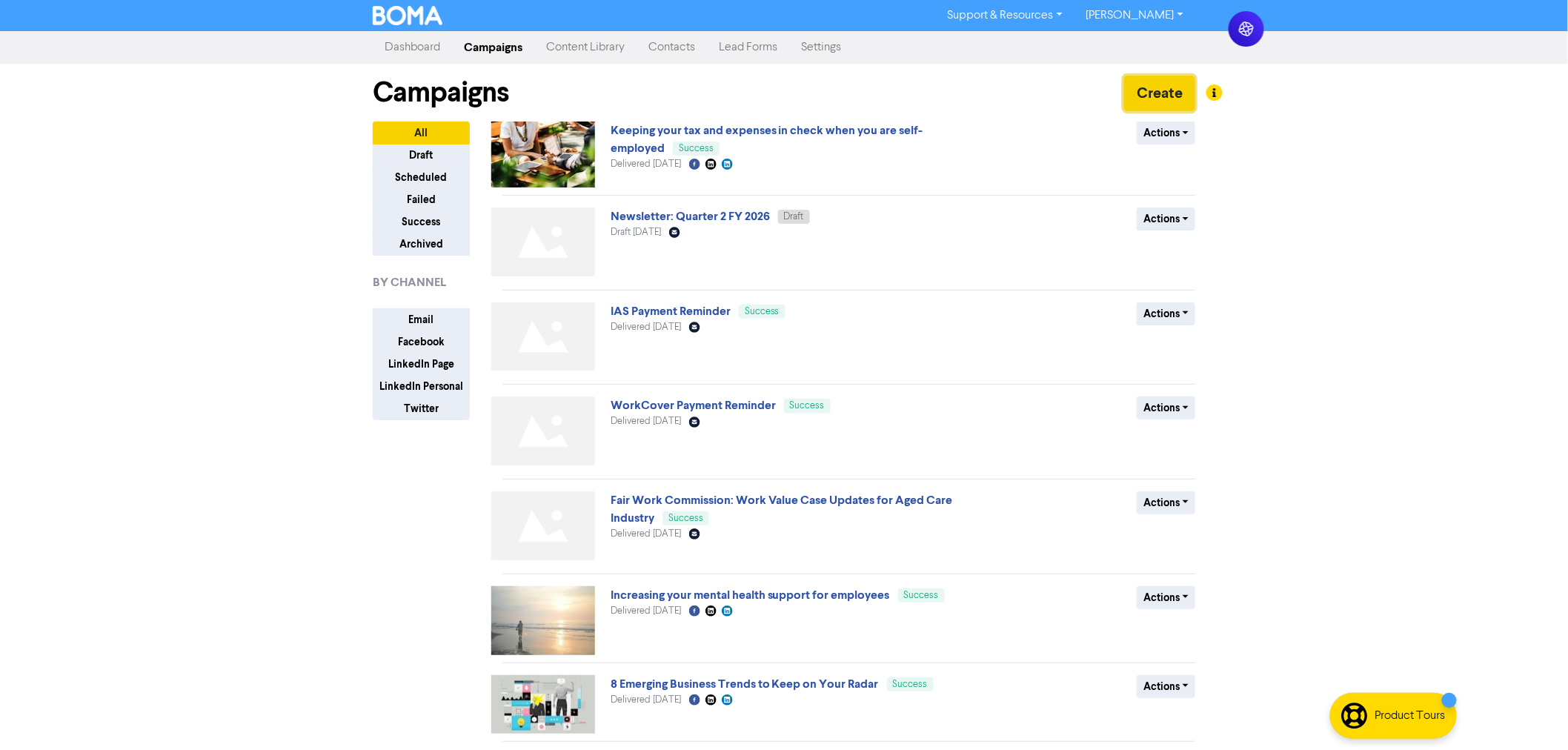
click at [1163, 98] on button "Create" at bounding box center [1160, 92] width 72 height 35
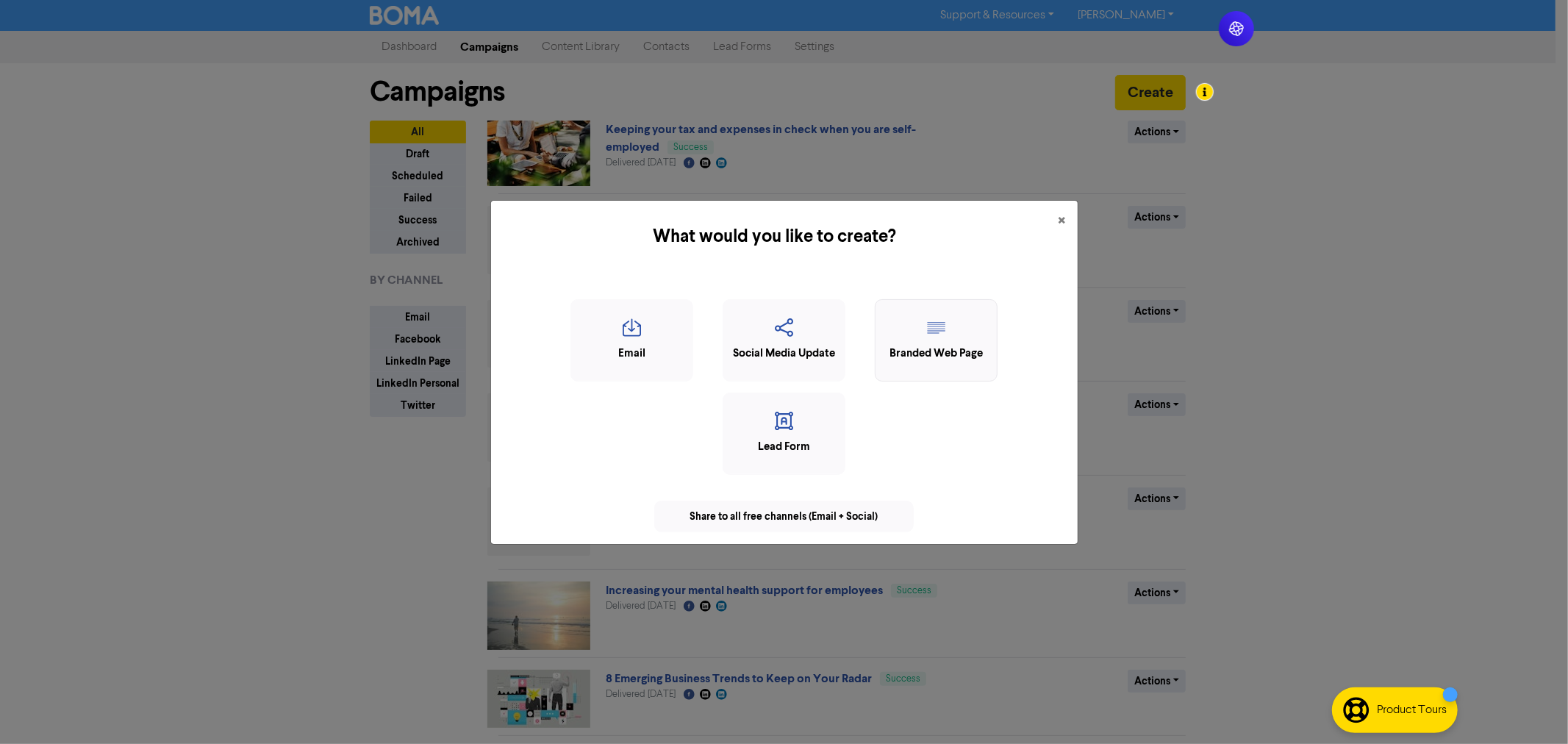
click at [927, 318] on icon "button" at bounding box center [936, 332] width 107 height 28
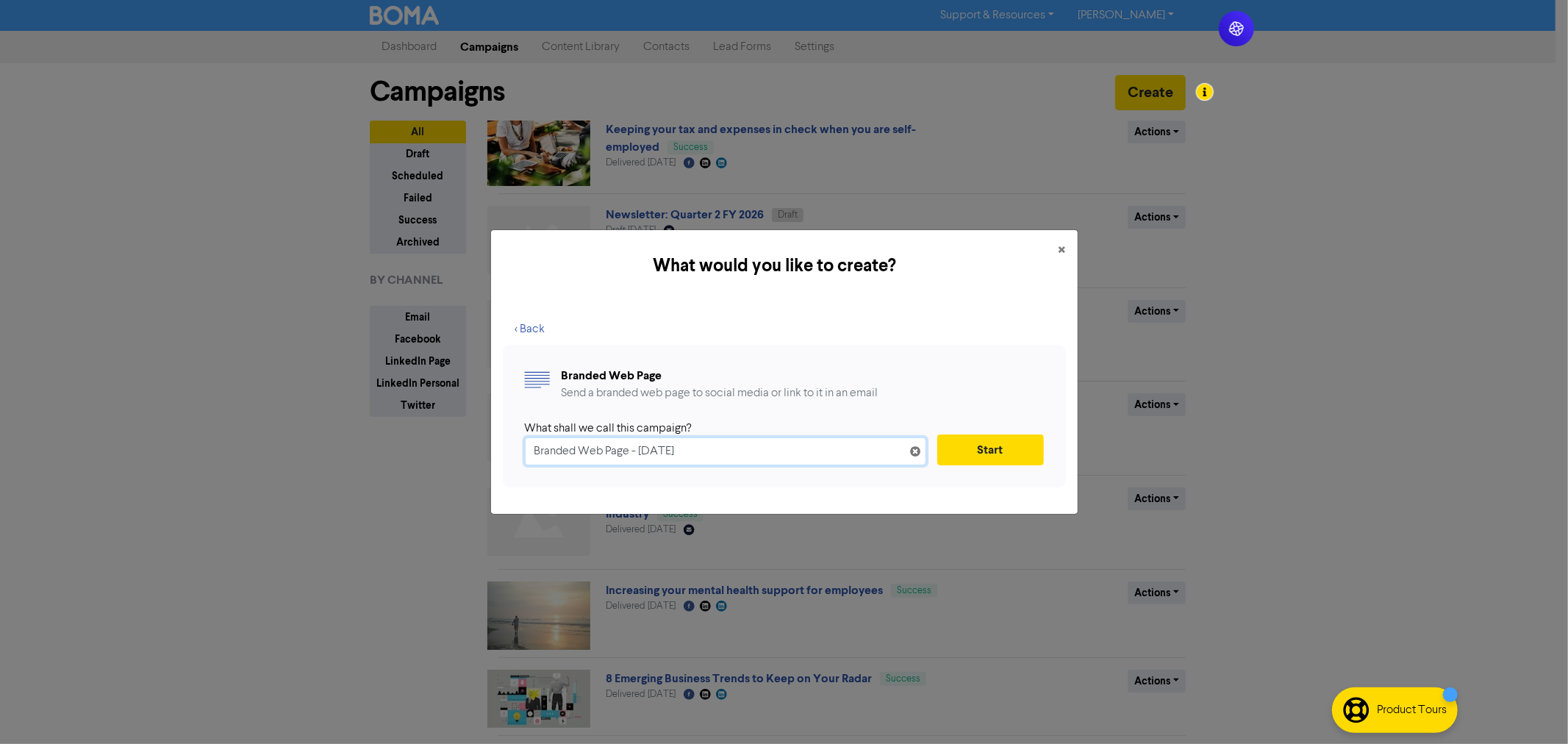
click at [612, 455] on input "Branded Web Page - 27th Sep. 2025" at bounding box center [725, 451] width 401 height 28
paste input "The ATO's new Tax Toolkit for small business owners"
type input "The ATO's new Tax Toolkit for small business owners"
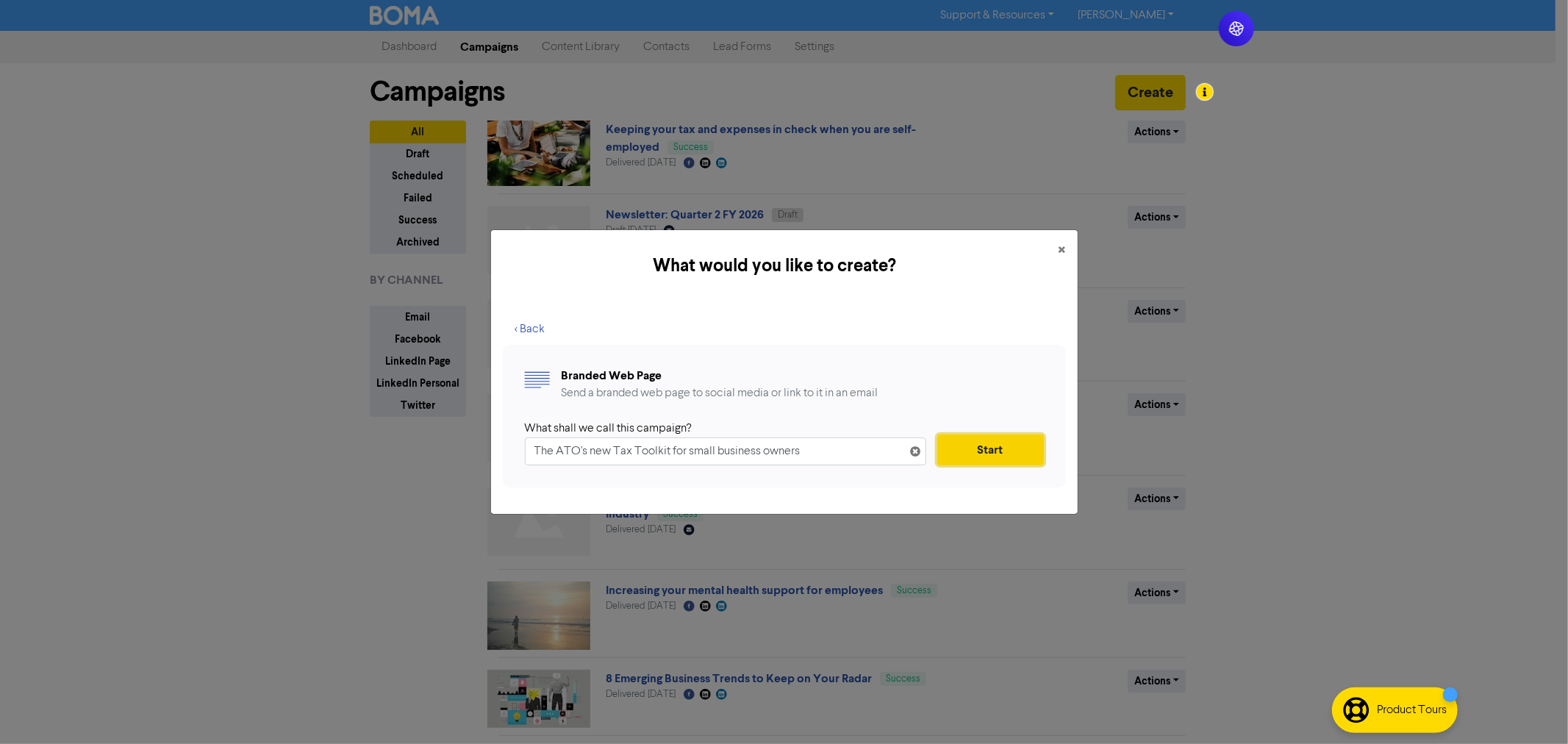
click at [1004, 452] on button "Start" at bounding box center [990, 450] width 107 height 31
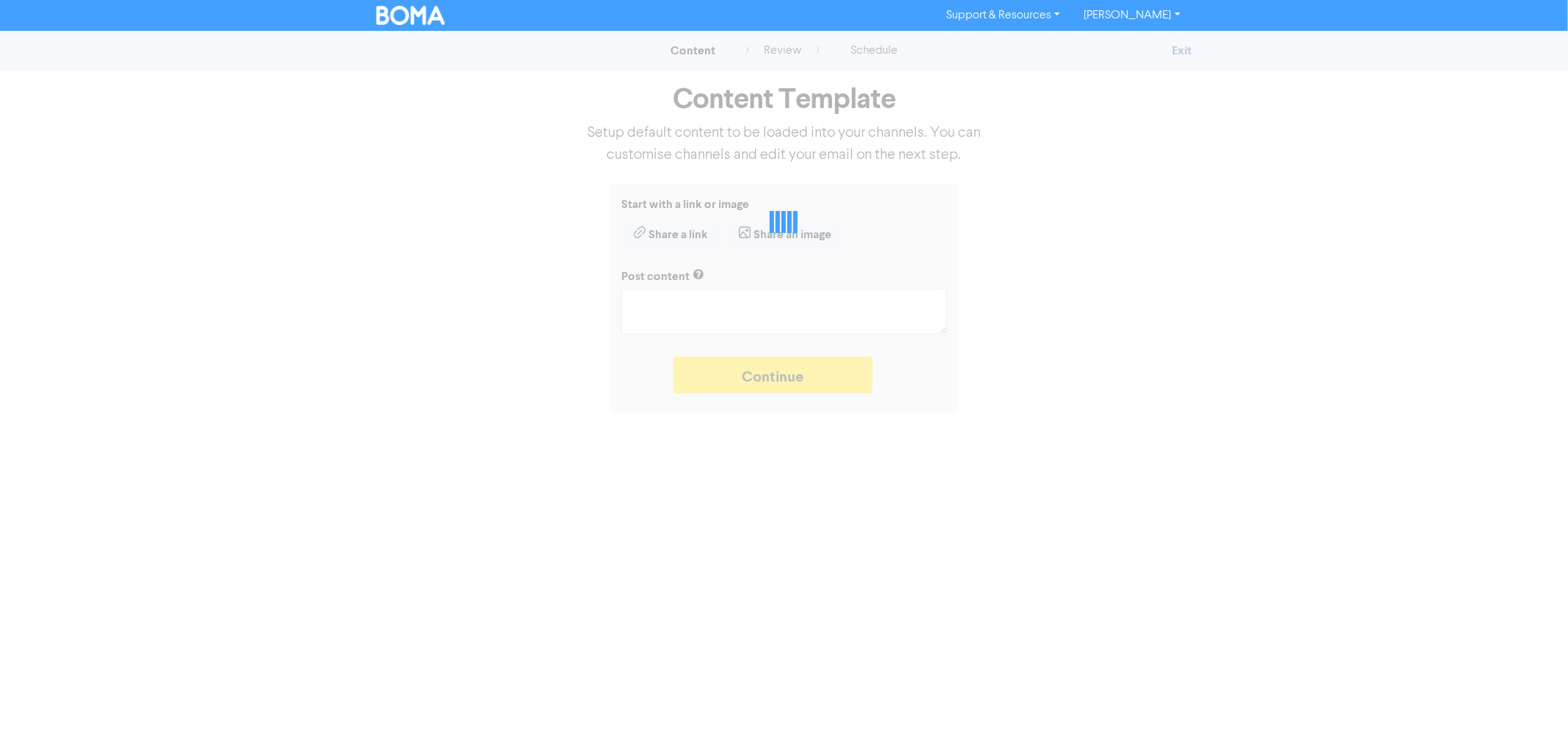
type textarea "x"
type textarea "Write your summary intro here..."
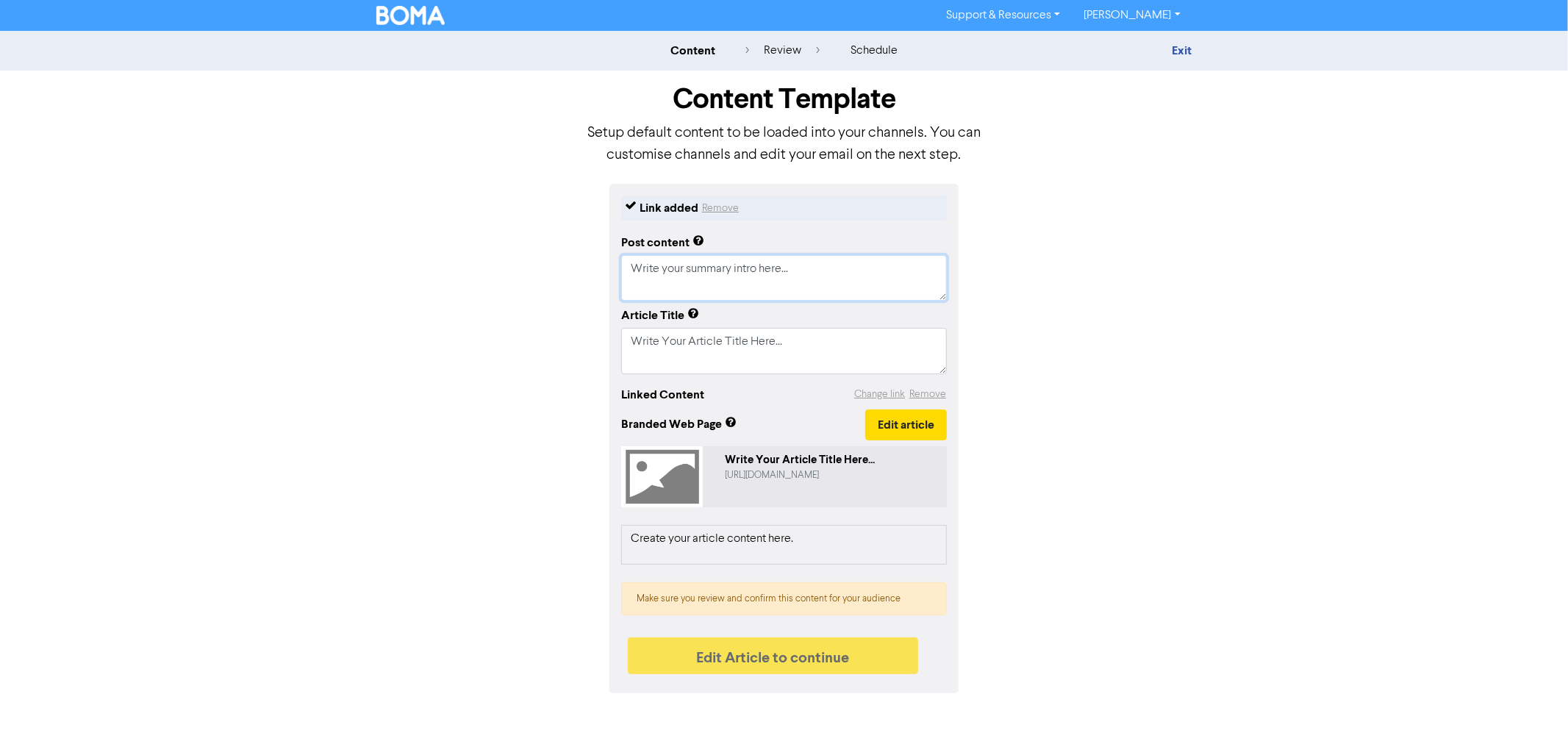
click at [683, 272] on textarea "Write your summary intro here..." at bounding box center [784, 278] width 326 height 46
paste textarea "The ATO’s updated Tax Time toolkit is your 101 guide to business taxes. We’ve s…"
type textarea "x"
type textarea "Write yourThe ATO’s updated Tax Time toolkit is your 101 guide to business taxe…"
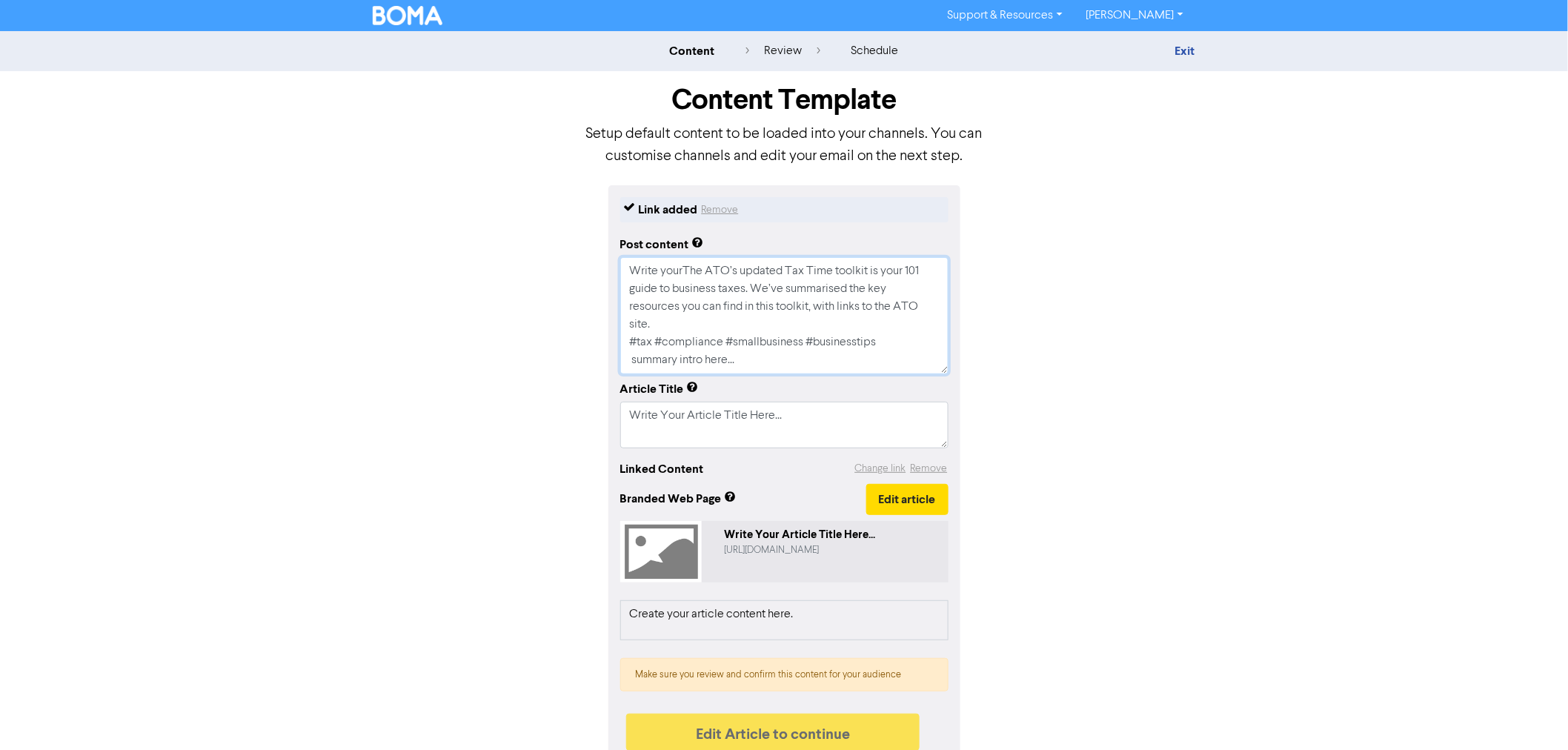
paste textarea "The ATO’s updated Tax Time toolkit is your 101 guide to business taxes. We’ve s…"
type textarea "x"
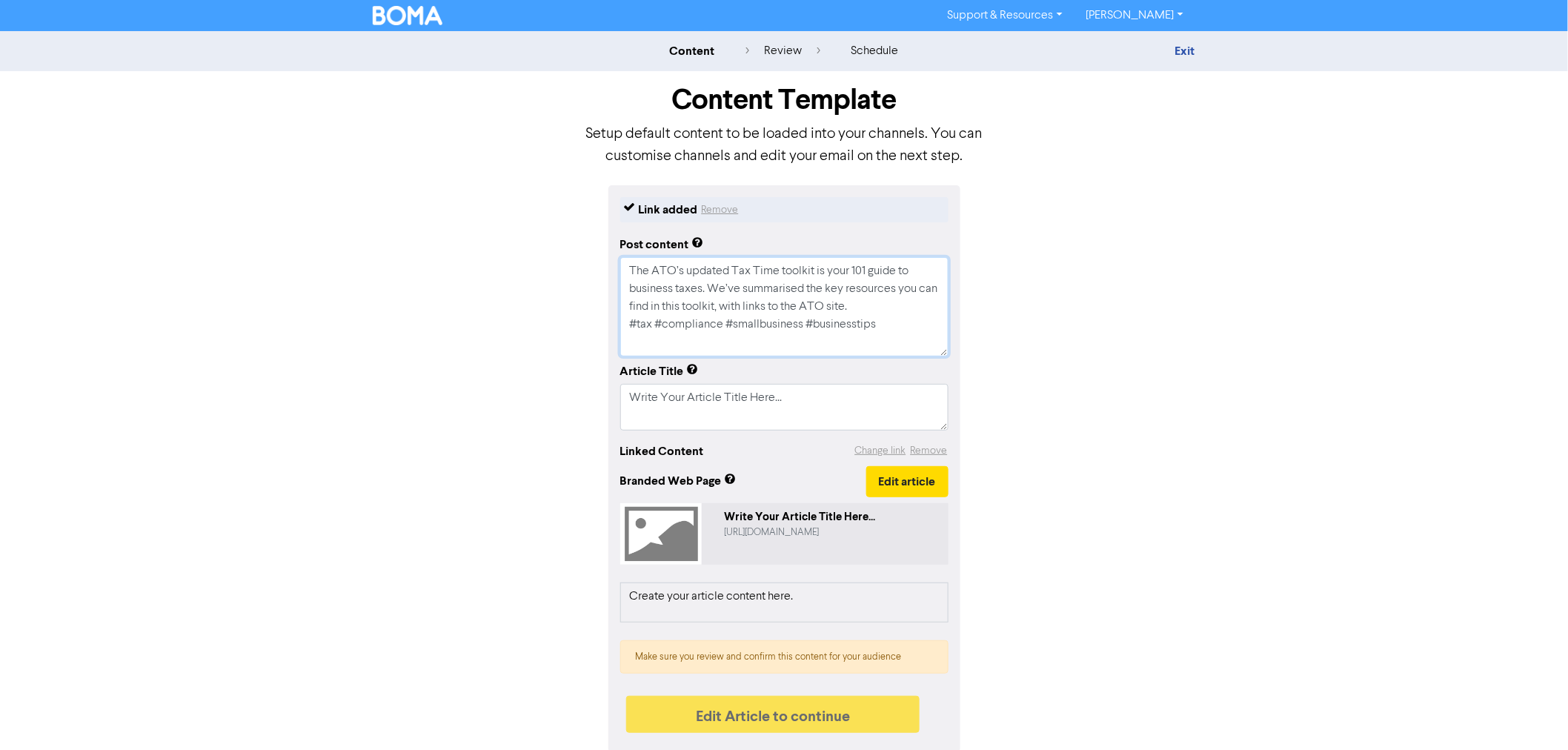
scroll to position [2, 0]
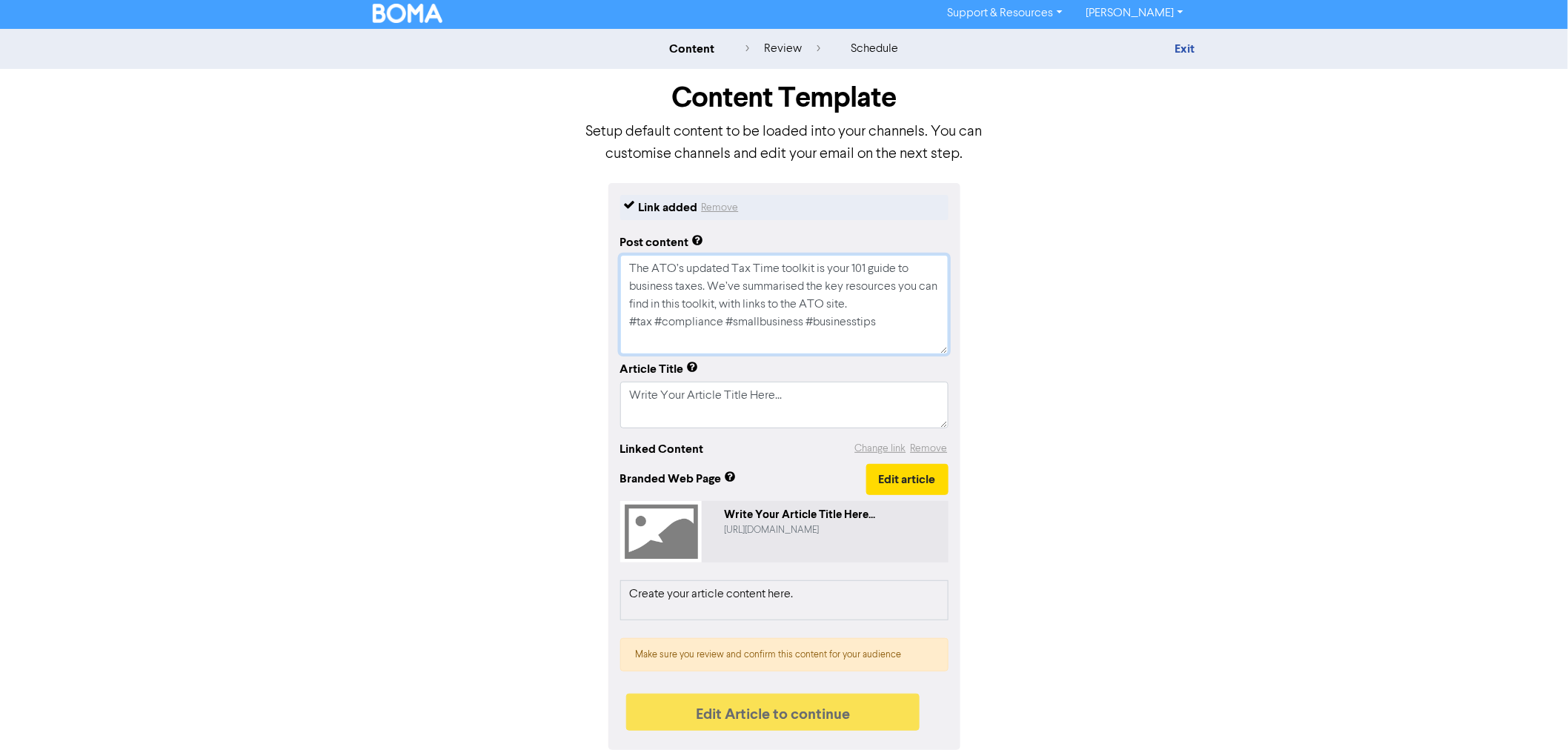
type textarea "The ATO’s updated Tax Time toolkit is your 101 guide to business taxes. We’ve s…"
click at [698, 397] on textarea "Write Your Article Title Here..." at bounding box center [784, 404] width 329 height 46
paste textarea "The ATO's new Tax Toolkit for small business owners"
type textarea "x"
type textarea "Write Your ArThe ATO's new Tax Toolkit for small business owners ticle Title He…"
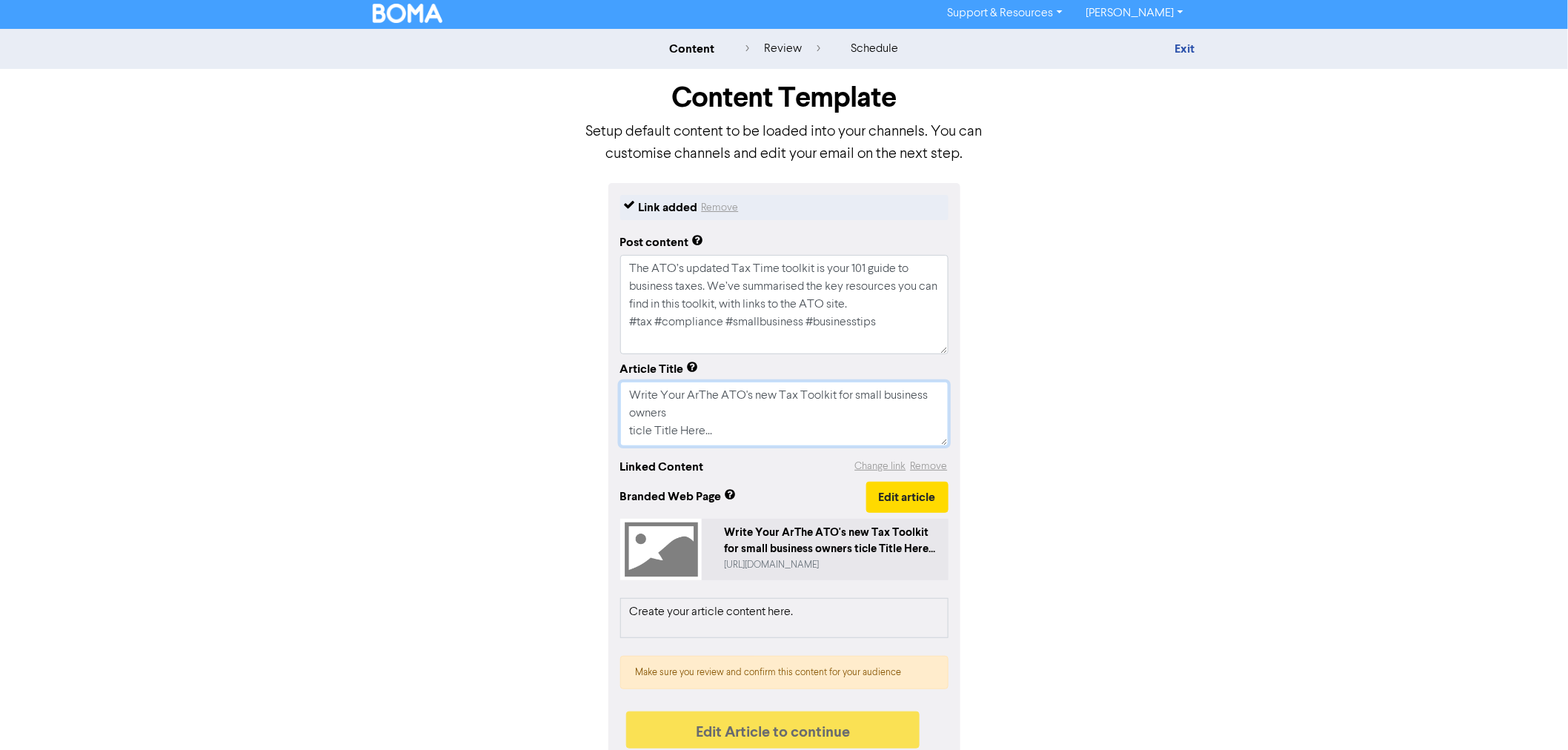
scroll to position [20, 0]
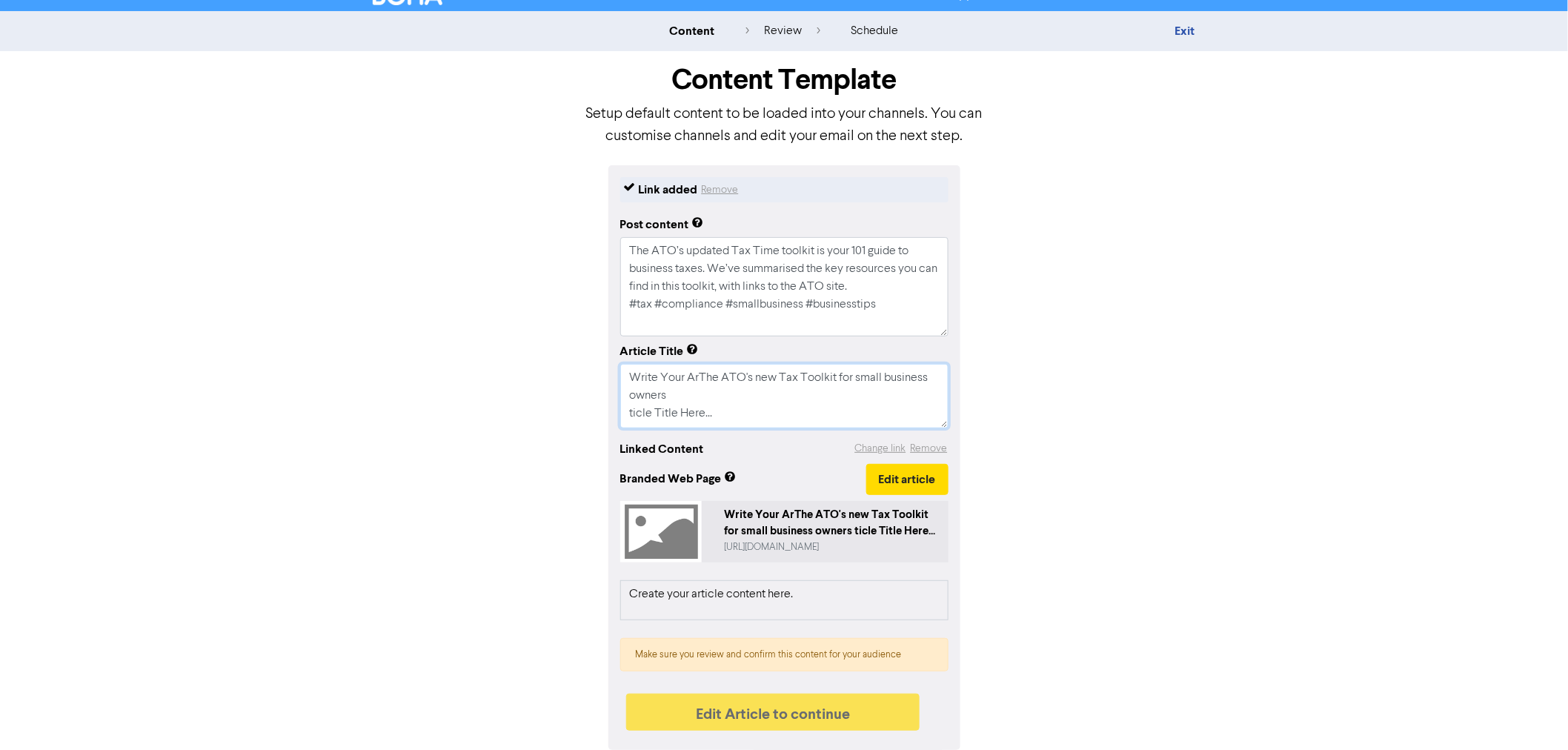
paste textarea "The ATO's new Tax Toolkit for small business owners"
type textarea "x"
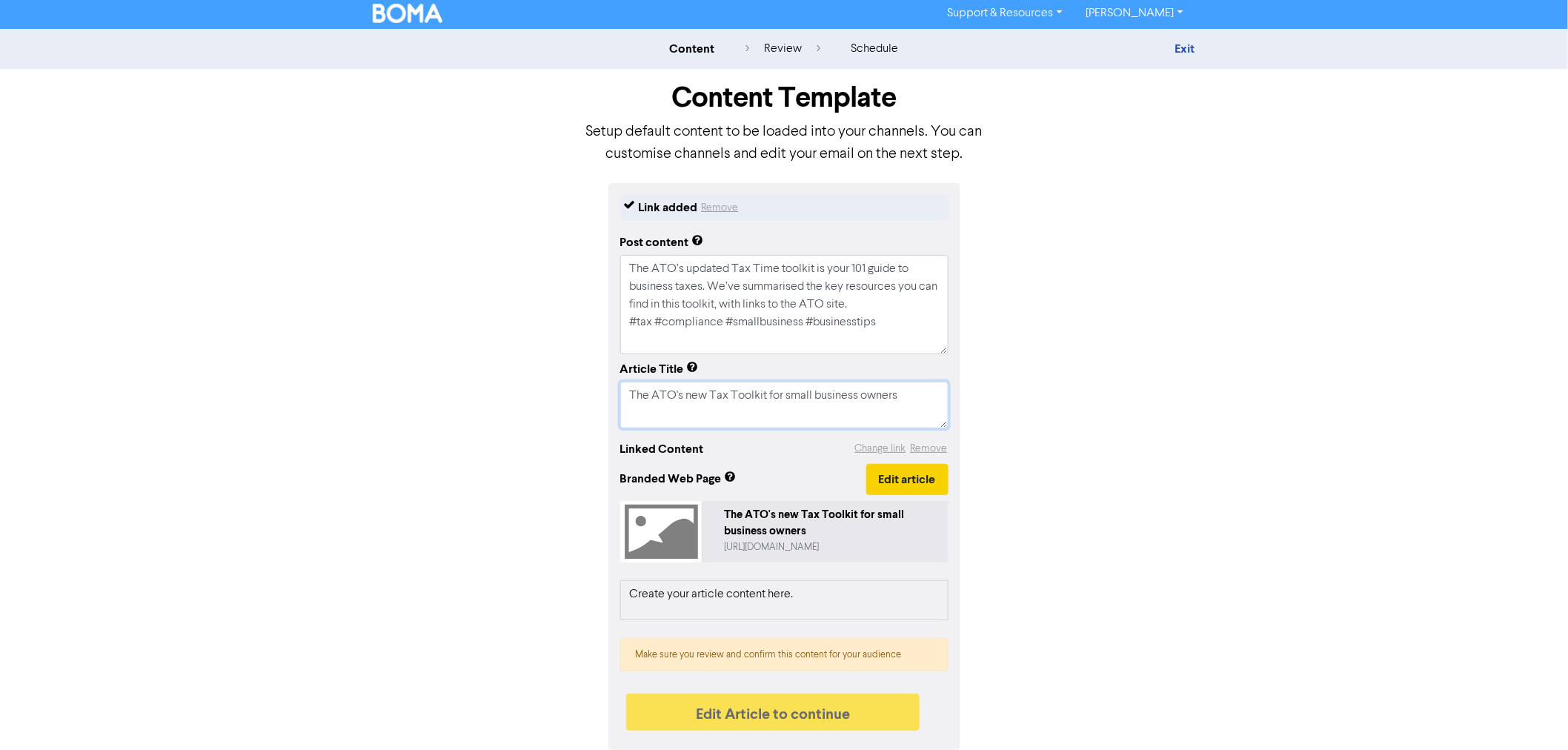
type textarea "The ATO's new Tax Toolkit for small business owners"
click at [894, 482] on button "Edit article" at bounding box center [907, 479] width 82 height 31
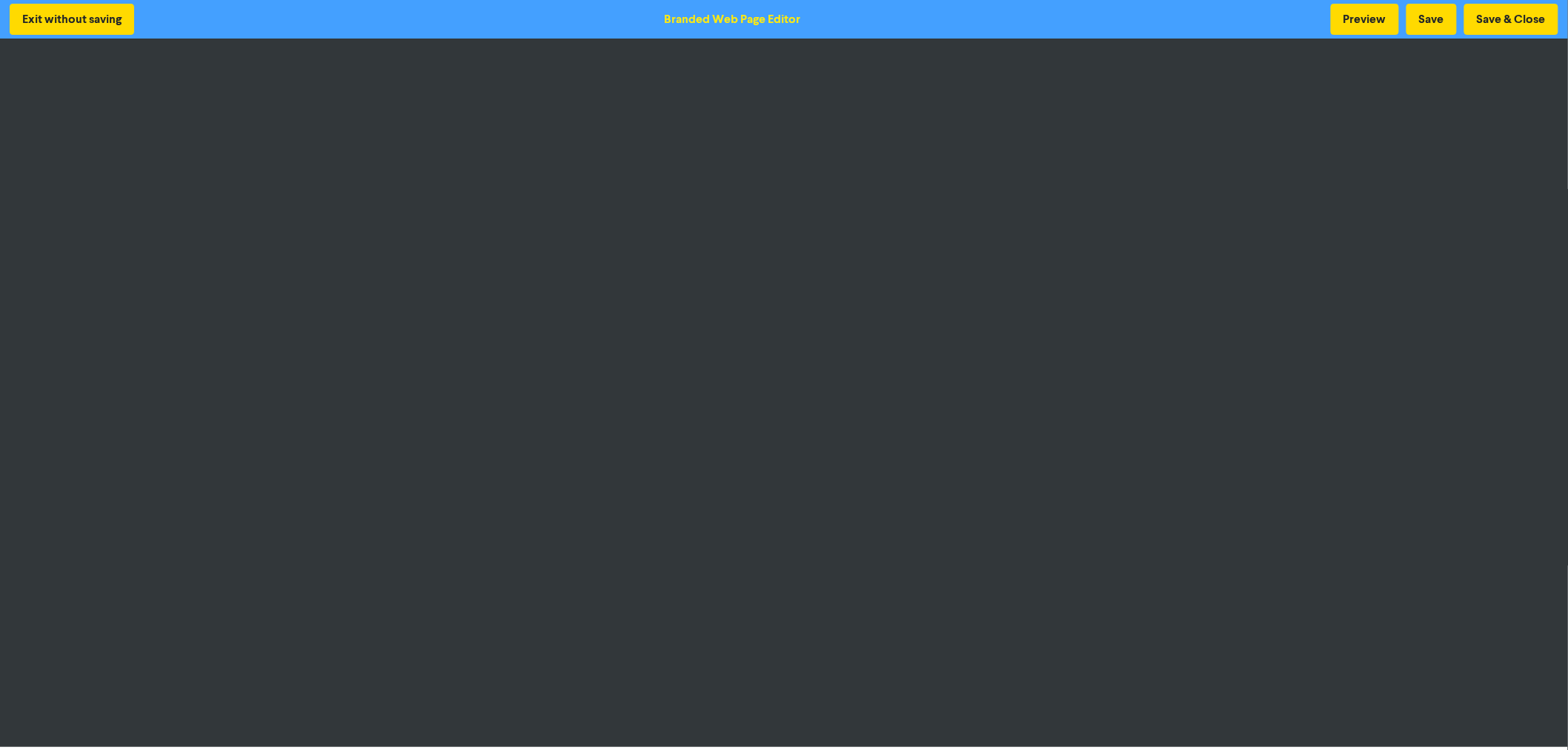
scroll to position [2, 0]
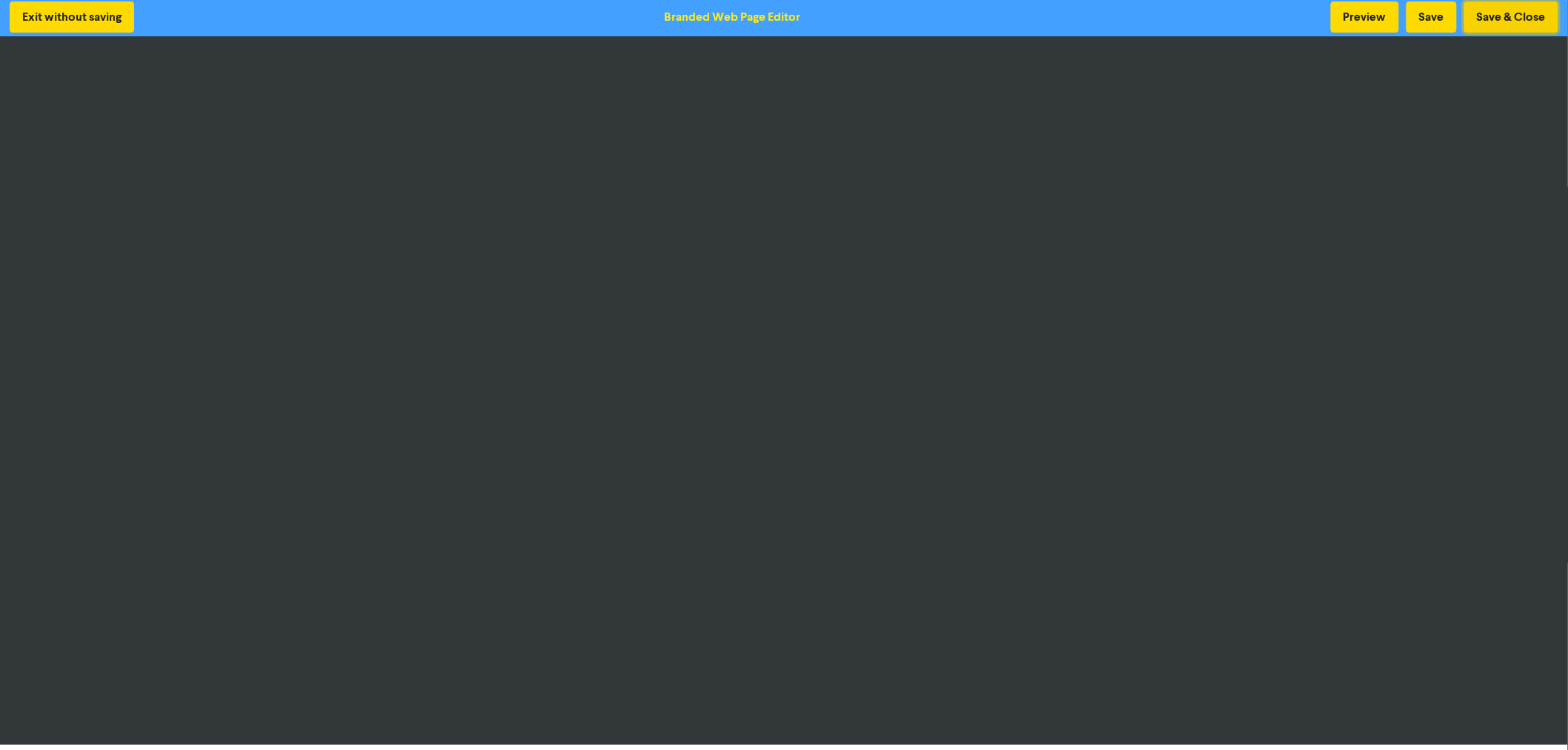
click at [1478, 18] on button "Save & Close" at bounding box center [1511, 17] width 94 height 31
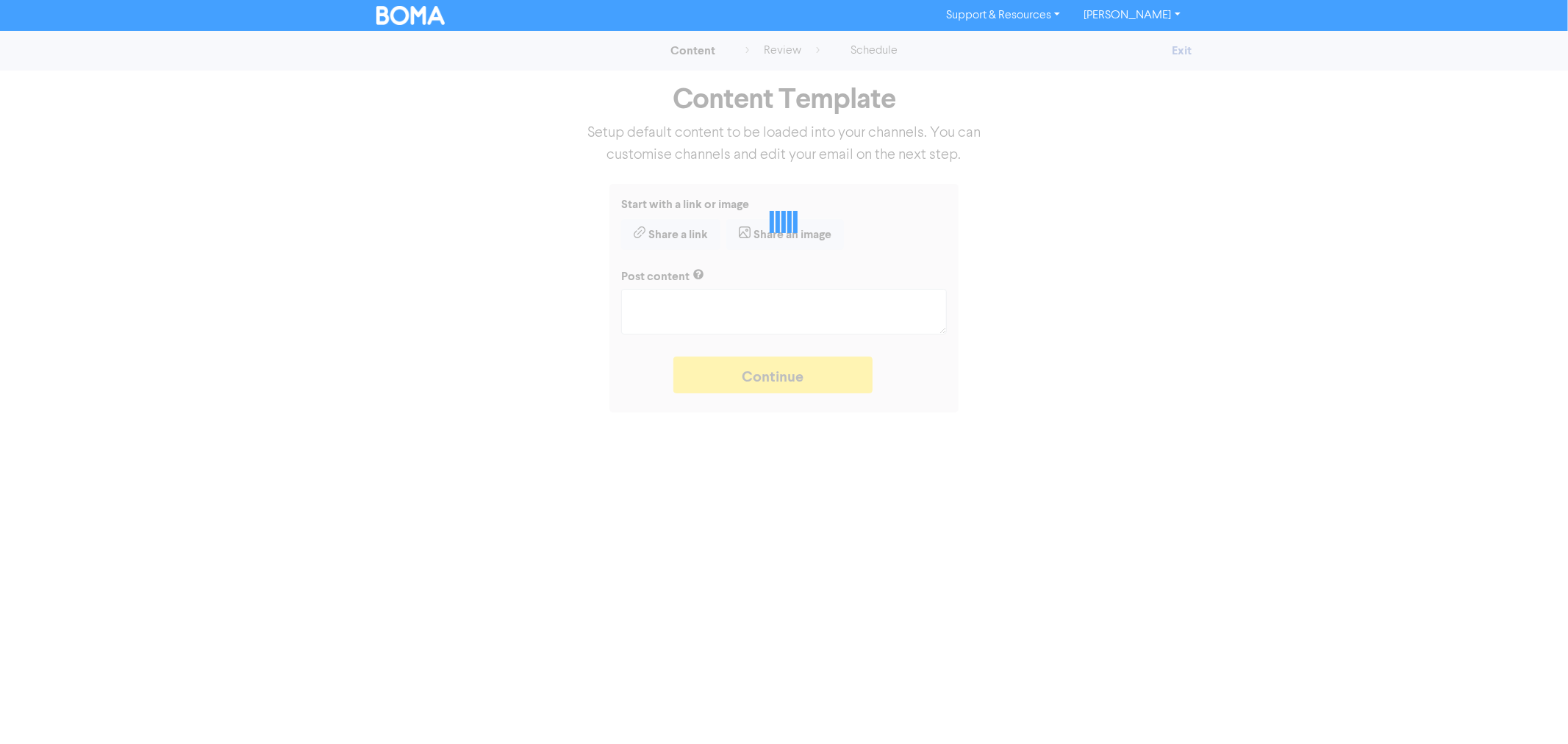
type textarea "x"
type textarea "The ATO’s updated Tax Time toolkit is your 101 guide to business taxes. We’ve s…"
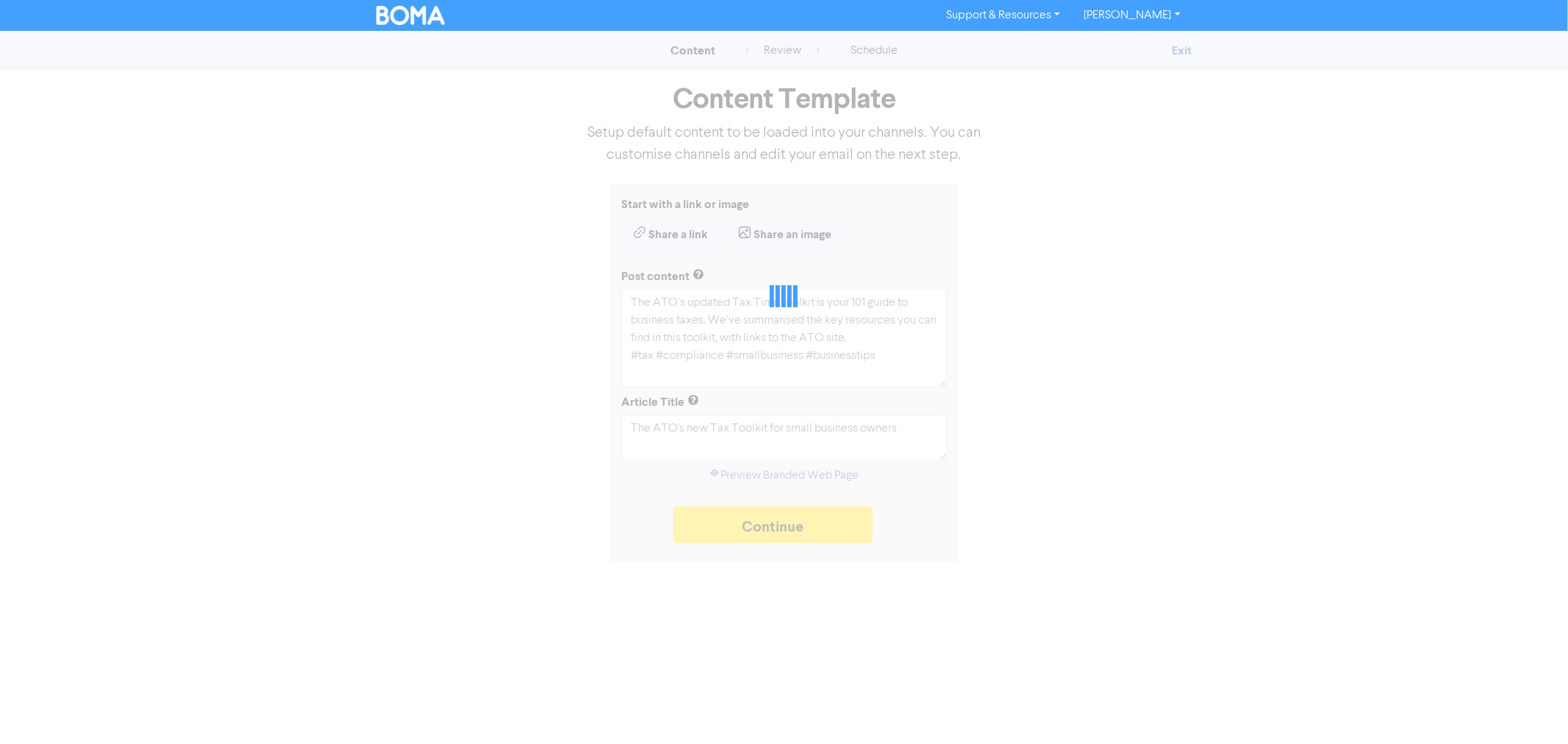
type textarea "x"
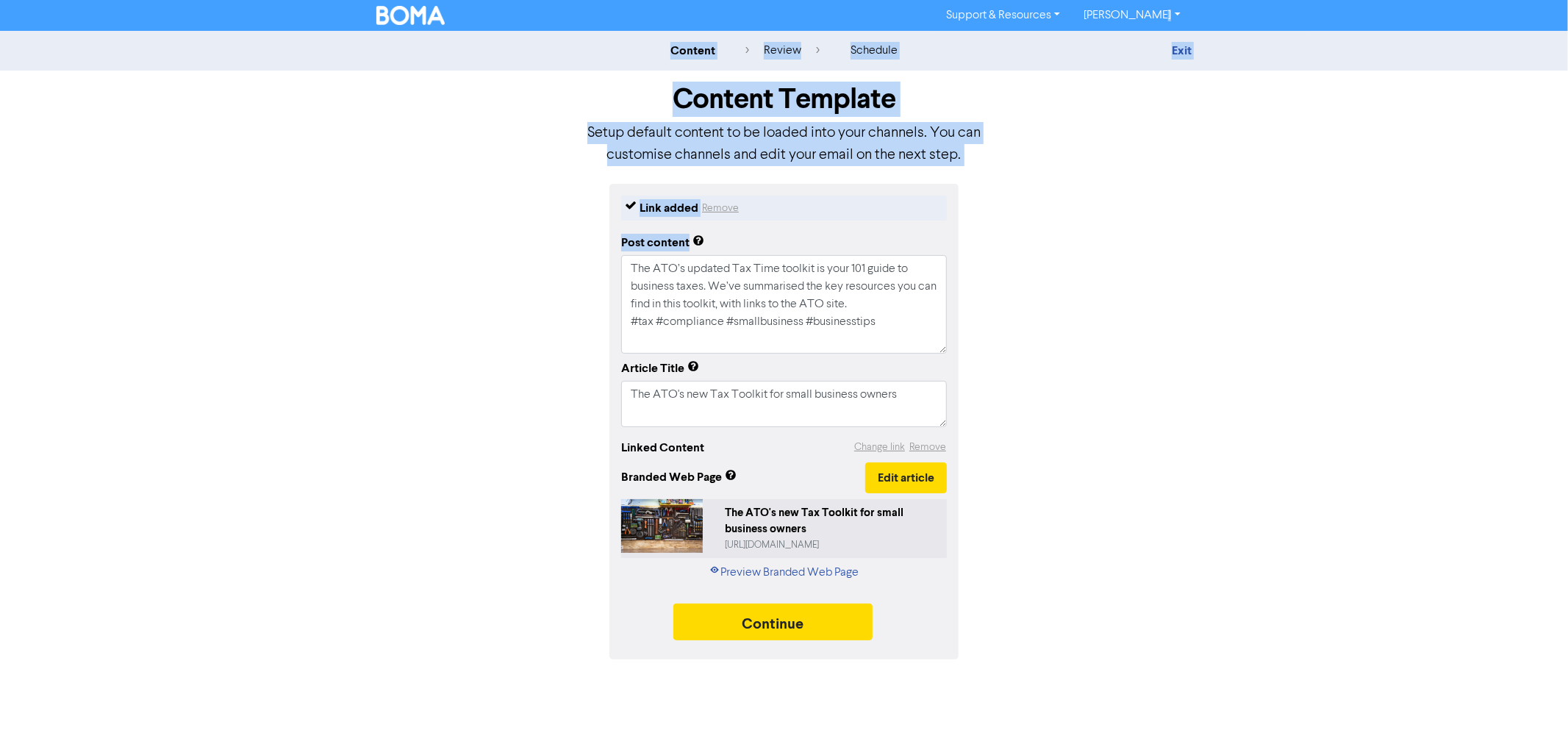
drag, startPoint x: 1503, startPoint y: 15, endPoint x: 1269, endPoint y: 310, distance: 376.5
click at [1273, 307] on div "Support & Resources Video Tutorials FAQ & Guides Marketing Education Sarah Meds…" at bounding box center [784, 372] width 1568 height 744
click at [1143, 324] on div "Link added Remove Post content The ATO’s updated Tax Time toolkit is your 101 g…" at bounding box center [784, 422] width 838 height 476
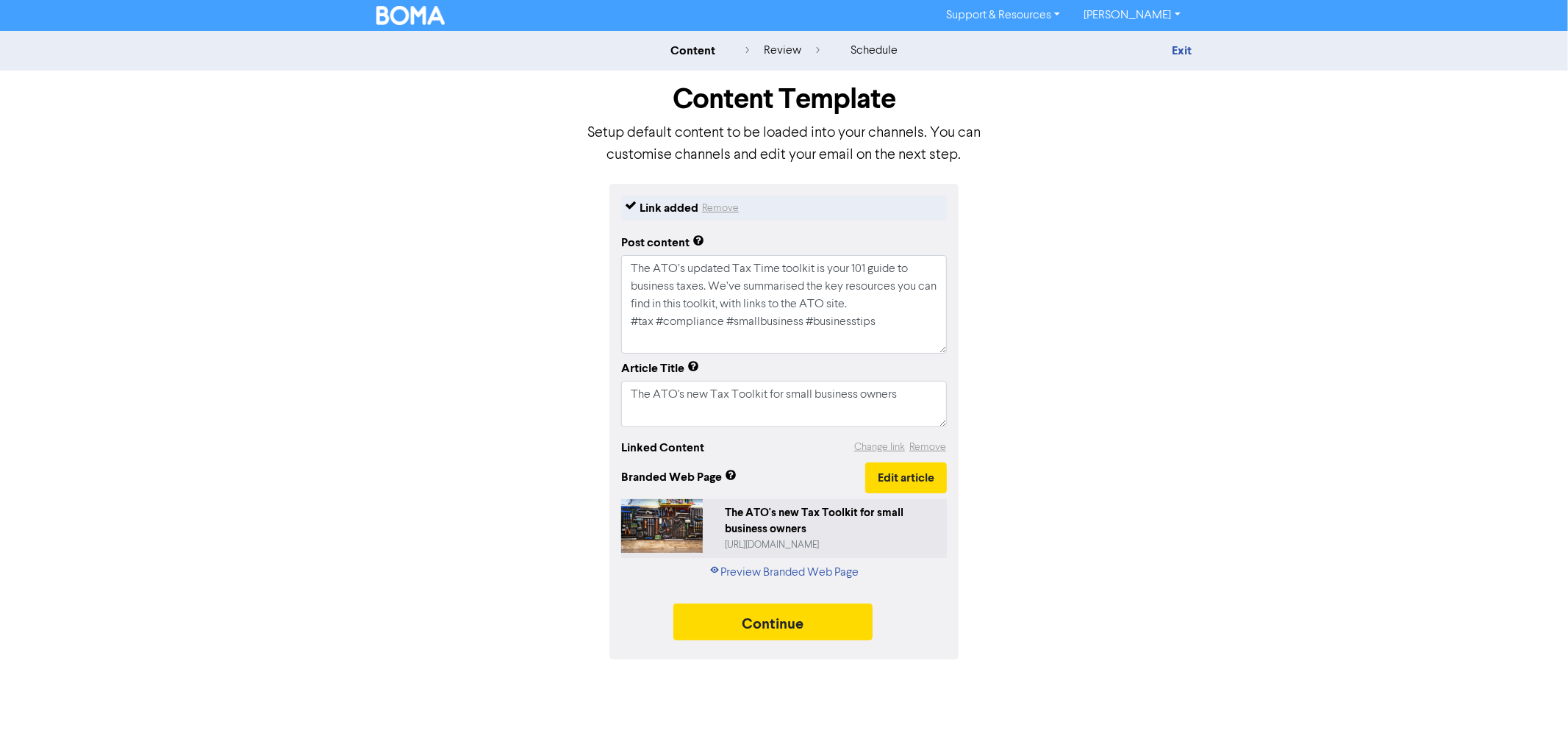
click at [1091, 488] on div "Link added Remove Post content The ATO’s updated Tax Time toolkit is your 101 g…" at bounding box center [784, 422] width 838 height 476
click at [757, 575] on link "Preview Branded Web Page" at bounding box center [784, 573] width 150 height 18
click at [687, 383] on textarea "The ATO's new Tax Toolkit for small business owners" at bounding box center [784, 403] width 326 height 46
